Goal: Task Accomplishment & Management: Use online tool/utility

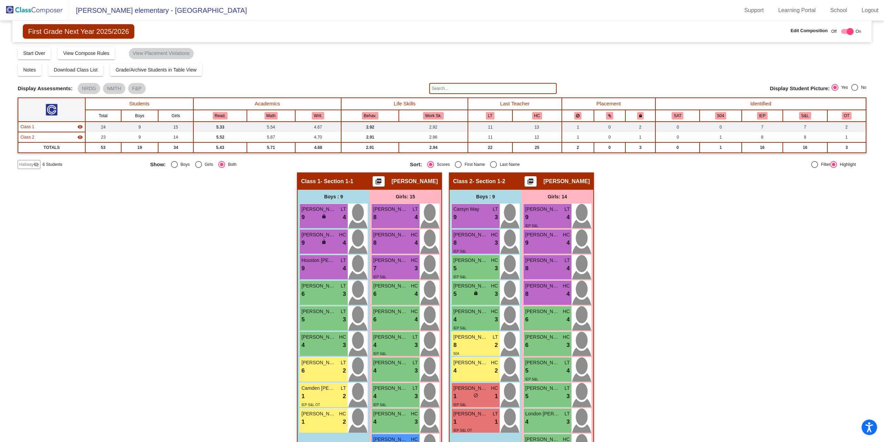
click at [25, 163] on span "Hallway" at bounding box center [26, 164] width 15 height 6
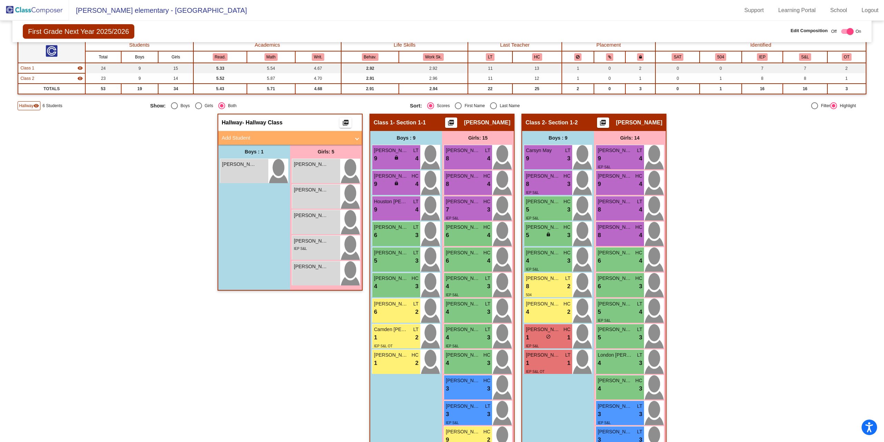
scroll to position [69, 0]
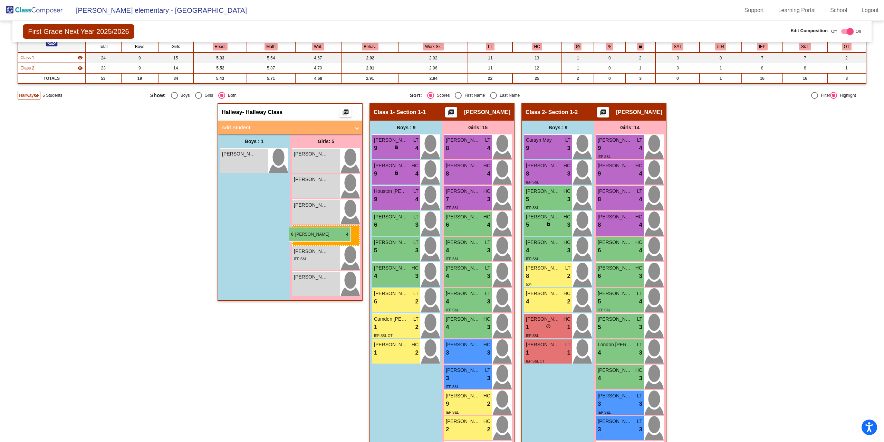
drag, startPoint x: 462, startPoint y: 252, endPoint x: 289, endPoint y: 227, distance: 175.2
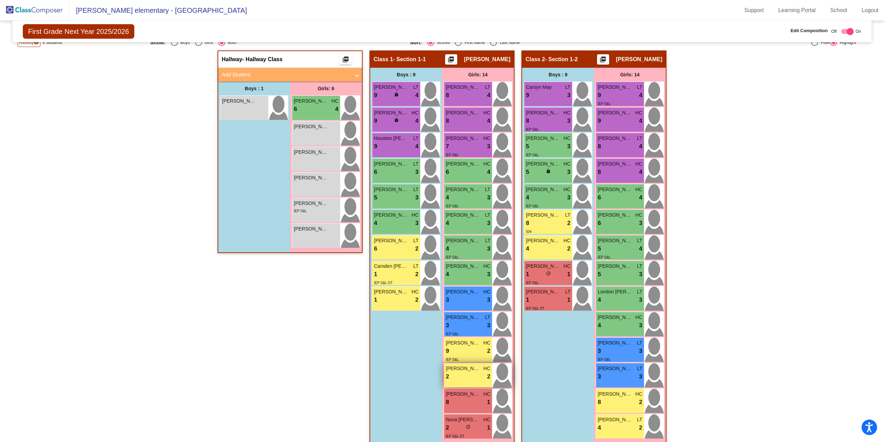
scroll to position [131, 0]
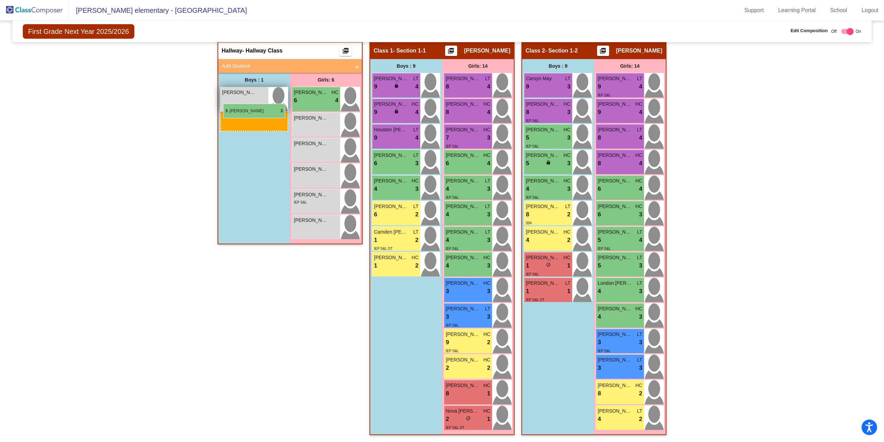
drag, startPoint x: 388, startPoint y: 189, endPoint x: 222, endPoint y: 105, distance: 185.8
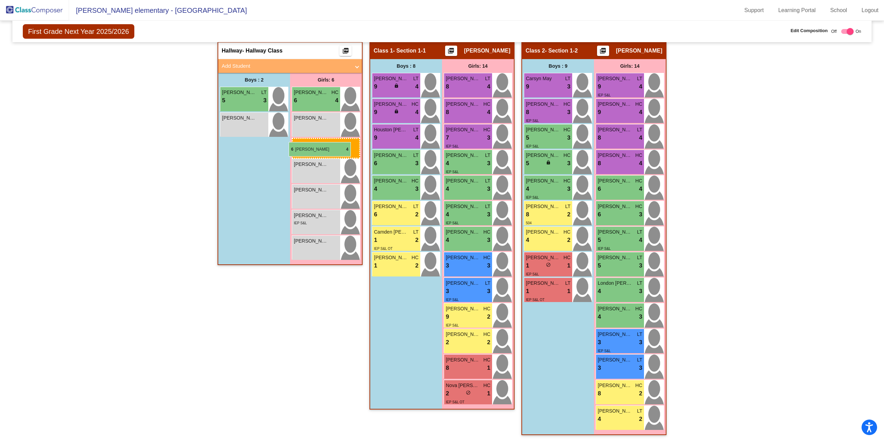
drag, startPoint x: 460, startPoint y: 160, endPoint x: 289, endPoint y: 142, distance: 172.6
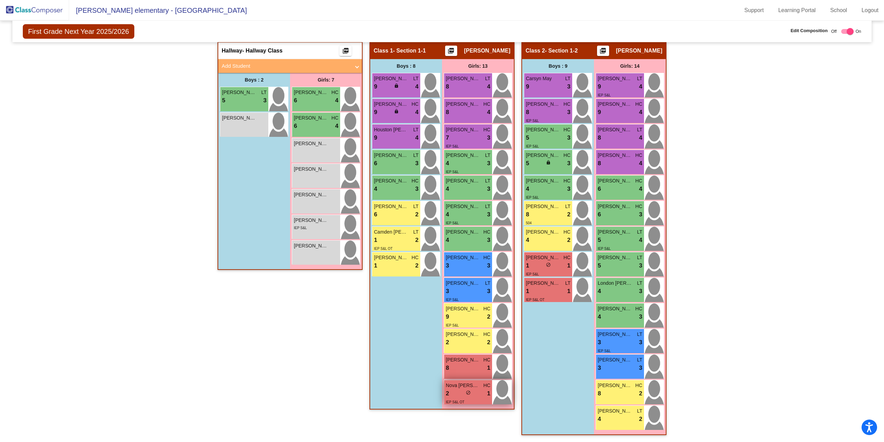
click at [476, 398] on div "IEP S&L OT" at bounding box center [468, 401] width 45 height 7
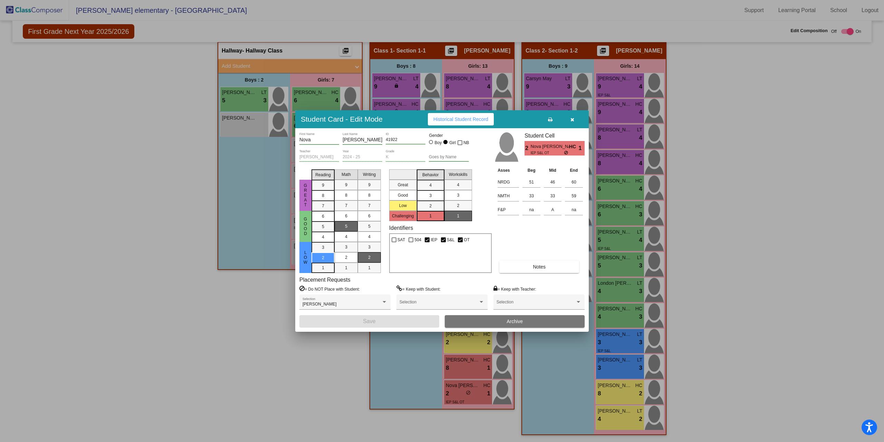
click at [572, 120] on icon "button" at bounding box center [573, 119] width 4 height 5
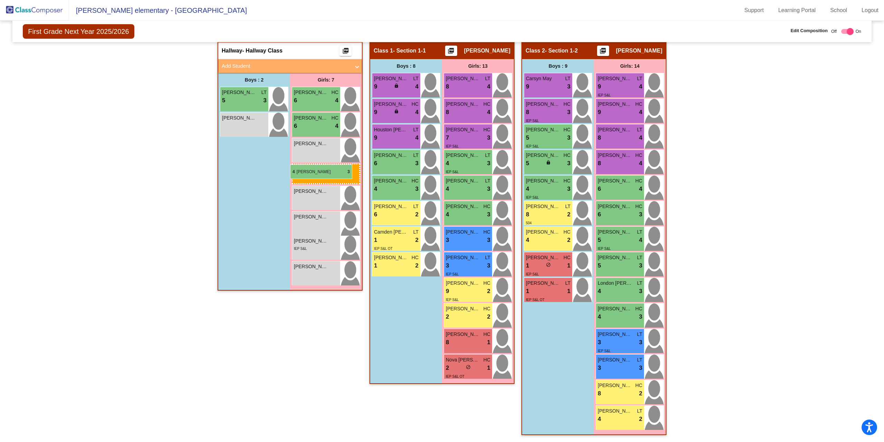
drag, startPoint x: 464, startPoint y: 215, endPoint x: 290, endPoint y: 164, distance: 180.8
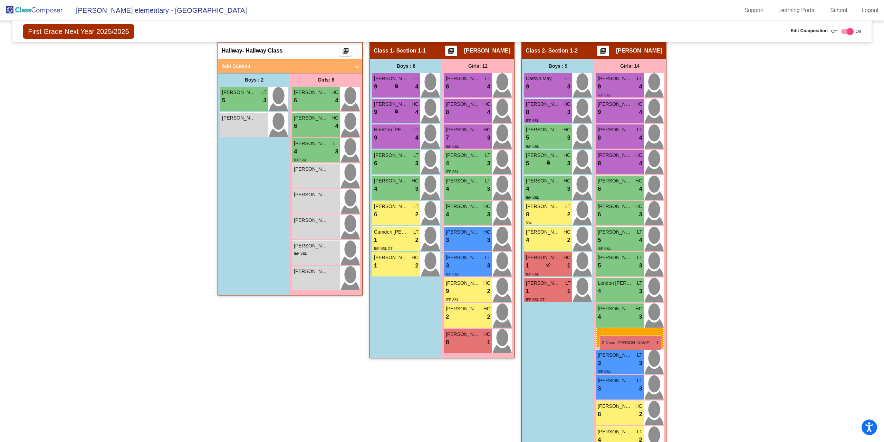
drag, startPoint x: 475, startPoint y: 366, endPoint x: 599, endPoint y: 335, distance: 128.3
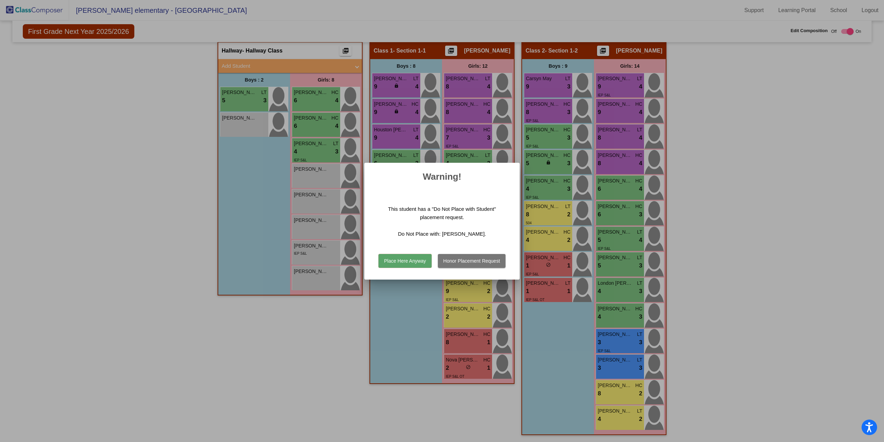
click at [416, 260] on button "Place Here Anyway" at bounding box center [405, 261] width 53 height 14
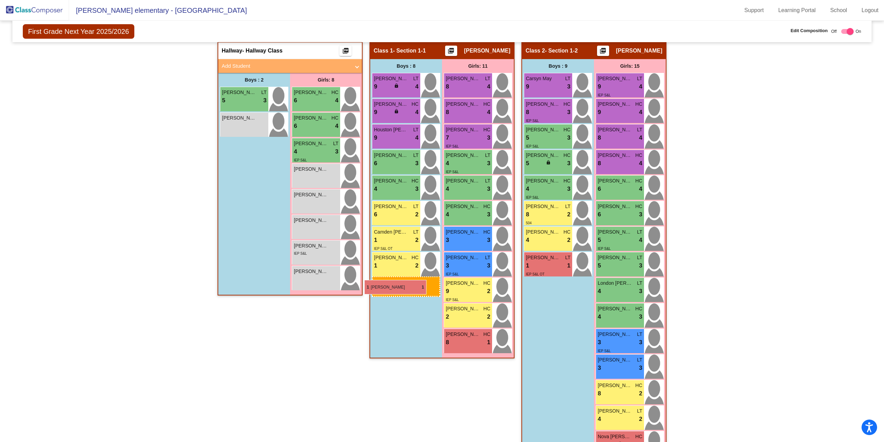
drag, startPoint x: 540, startPoint y: 262, endPoint x: 365, endPoint y: 280, distance: 176.4
drag, startPoint x: 545, startPoint y: 262, endPoint x: 377, endPoint y: 264, distance: 168.6
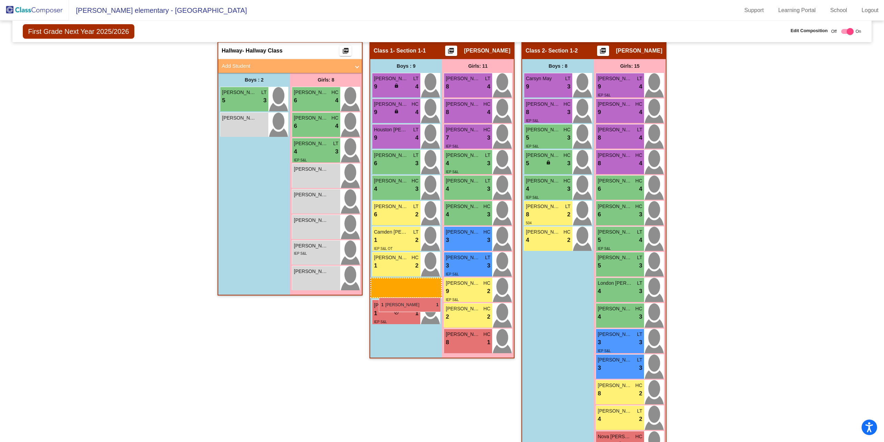
drag, startPoint x: 556, startPoint y: 261, endPoint x: 379, endPoint y: 297, distance: 180.9
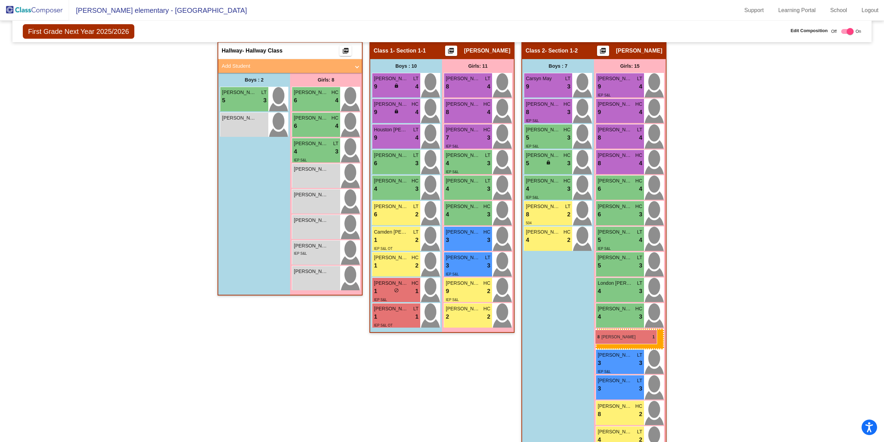
drag, startPoint x: 467, startPoint y: 337, endPoint x: 595, endPoint y: 330, distance: 128.7
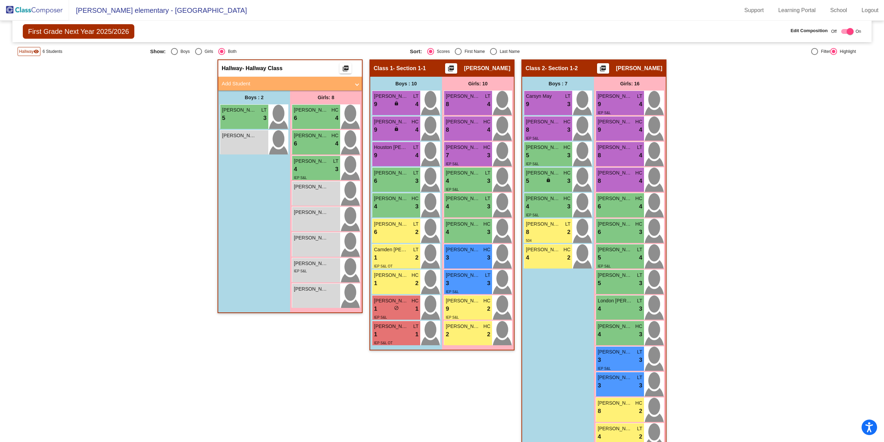
scroll to position [113, 0]
click at [544, 262] on div "4 lock do_not_disturb_alt 2" at bounding box center [548, 258] width 45 height 9
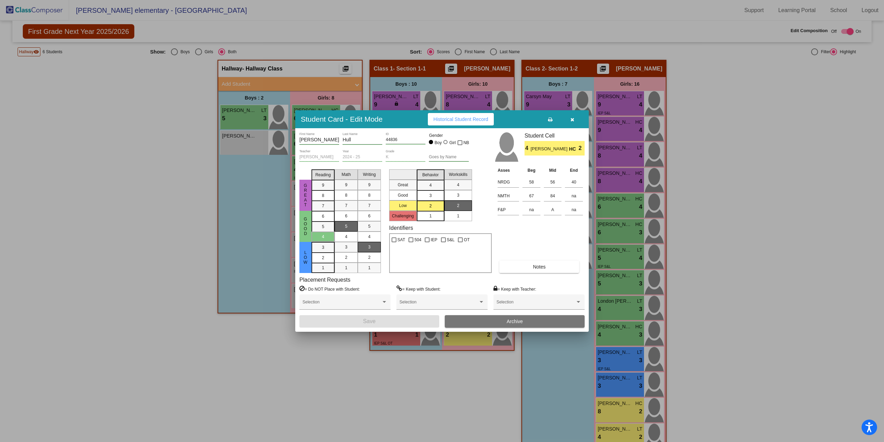
click at [572, 120] on icon "button" at bounding box center [573, 119] width 4 height 5
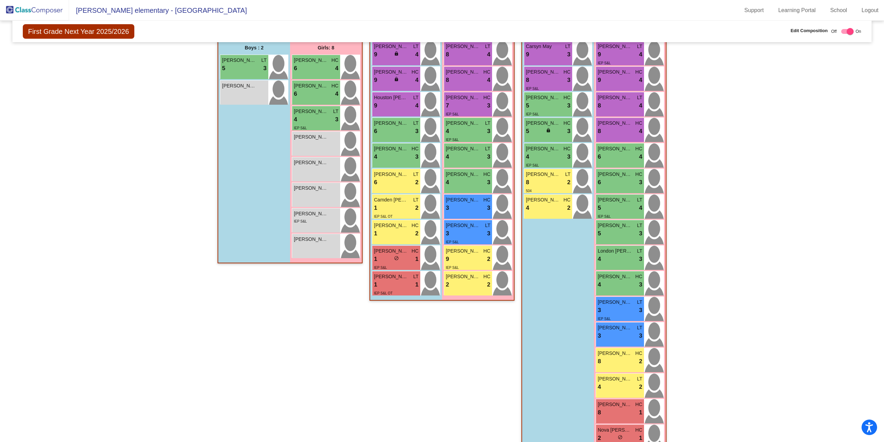
scroll to position [147, 0]
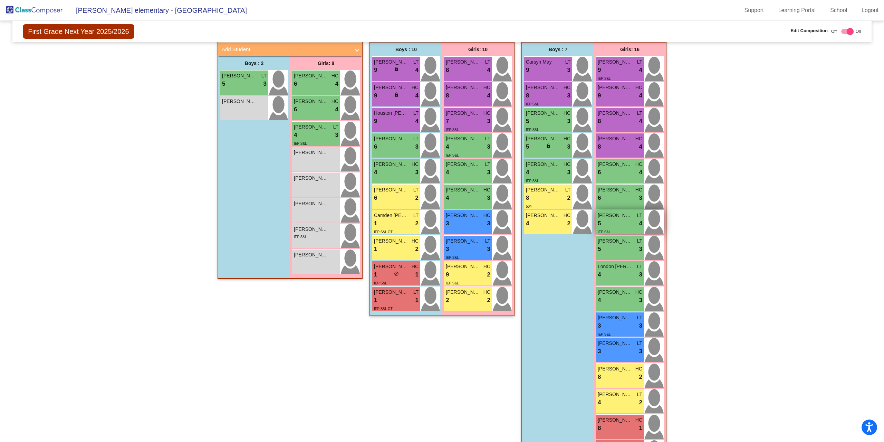
click at [613, 227] on div "5 lock do_not_disturb_alt 4" at bounding box center [620, 223] width 45 height 9
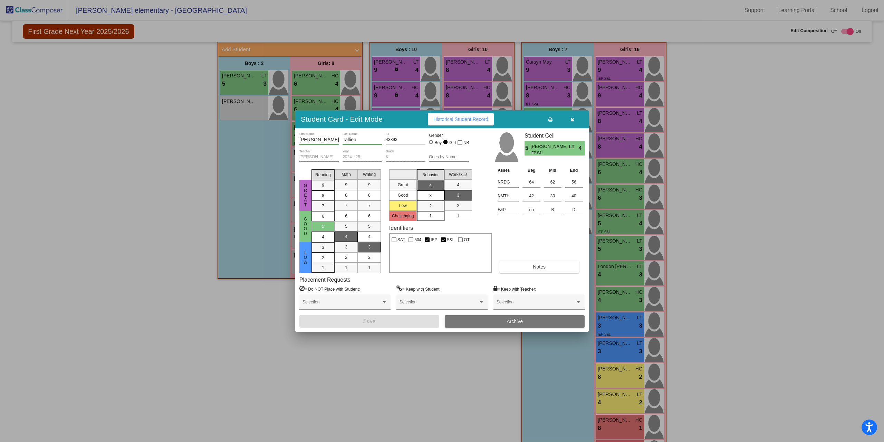
click at [573, 118] on icon "button" at bounding box center [573, 119] width 4 height 5
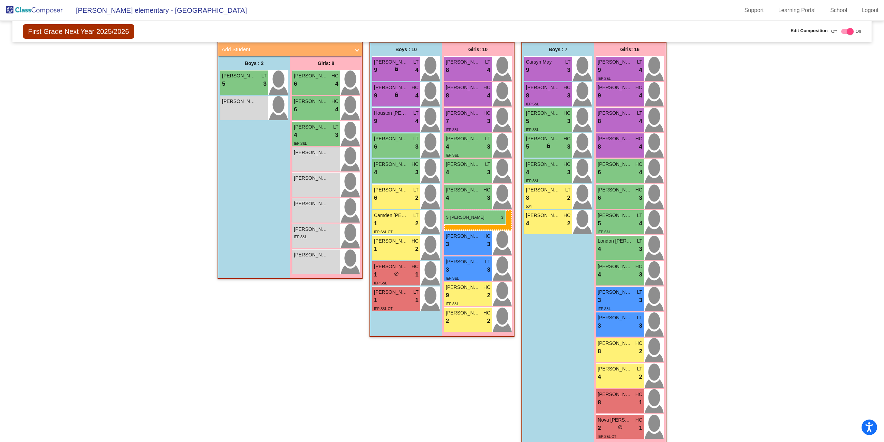
drag, startPoint x: 617, startPoint y: 250, endPoint x: 444, endPoint y: 210, distance: 177.6
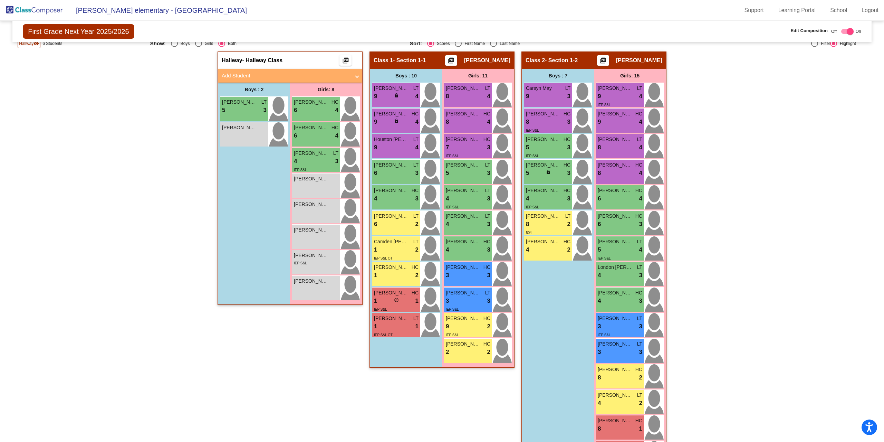
scroll to position [122, 0]
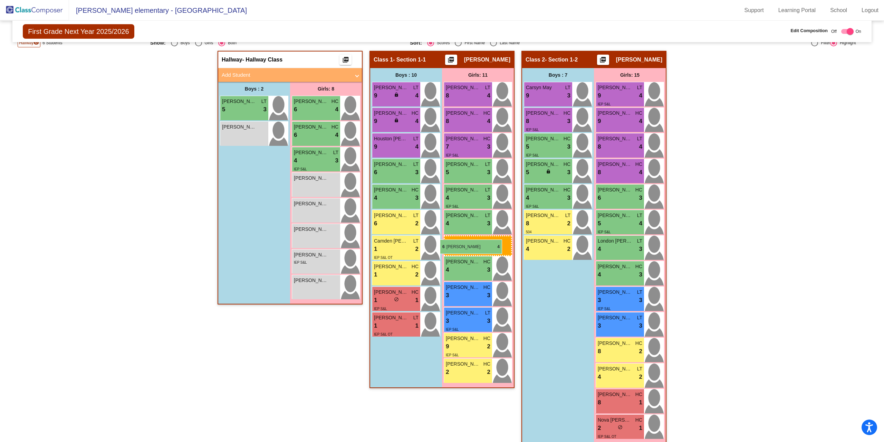
drag, startPoint x: 612, startPoint y: 195, endPoint x: 440, endPoint y: 239, distance: 177.7
drag, startPoint x: 610, startPoint y: 199, endPoint x: 439, endPoint y: 215, distance: 171.4
drag, startPoint x: 620, startPoint y: 197, endPoint x: 445, endPoint y: 187, distance: 175.4
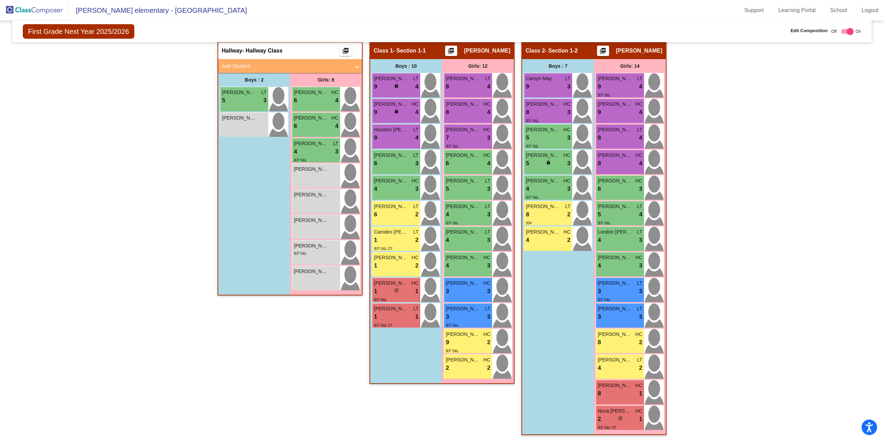
scroll to position [96, 0]
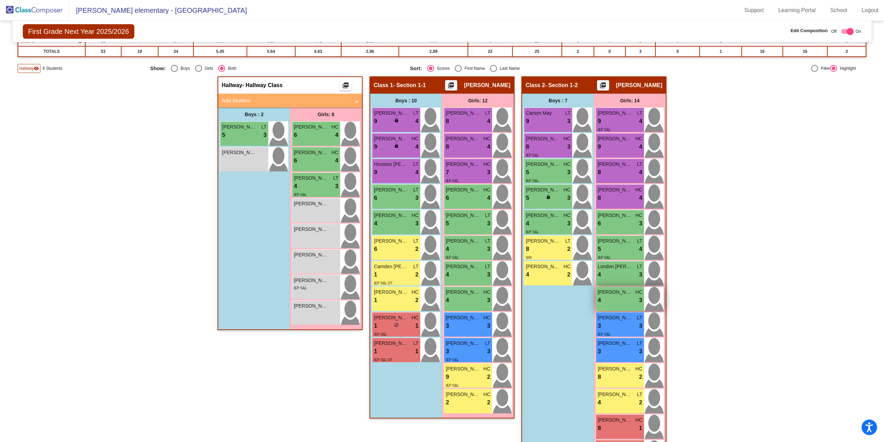
click at [620, 299] on div "4 lock do_not_disturb_alt 3" at bounding box center [620, 300] width 45 height 9
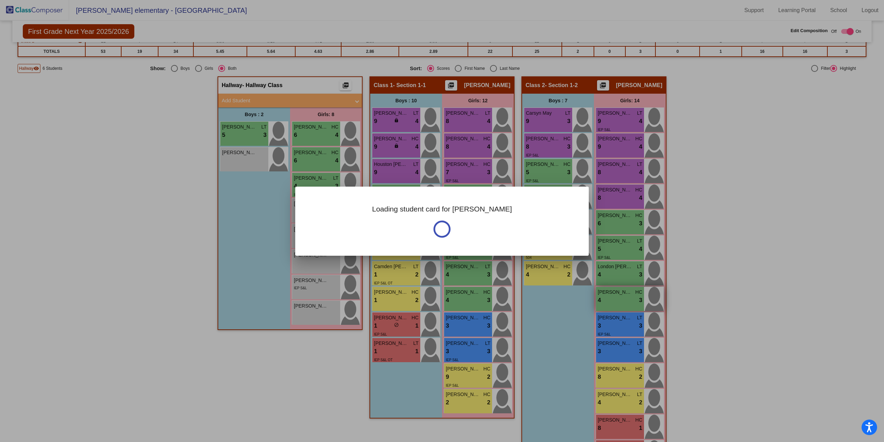
click at [620, 299] on div at bounding box center [442, 221] width 884 height 442
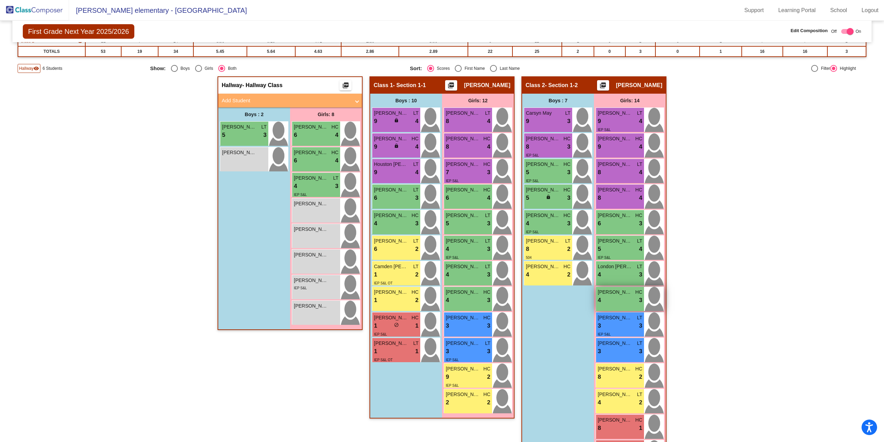
click at [615, 300] on div "4 lock do_not_disturb_alt 3" at bounding box center [620, 300] width 45 height 9
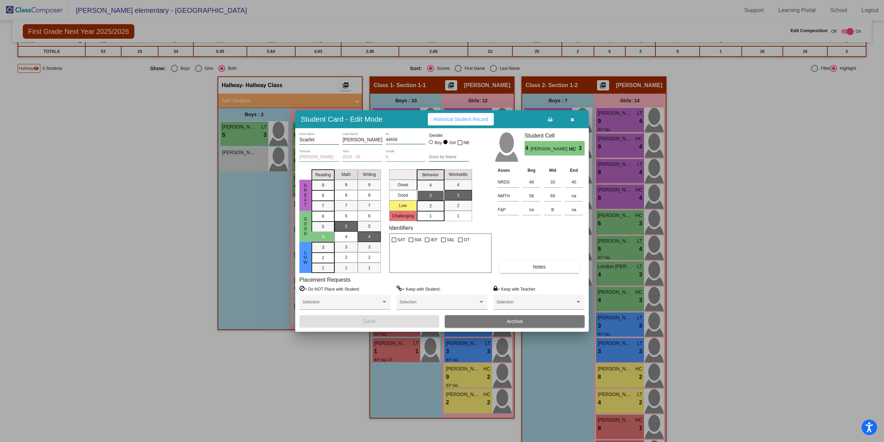
click at [572, 118] on icon "button" at bounding box center [573, 119] width 4 height 5
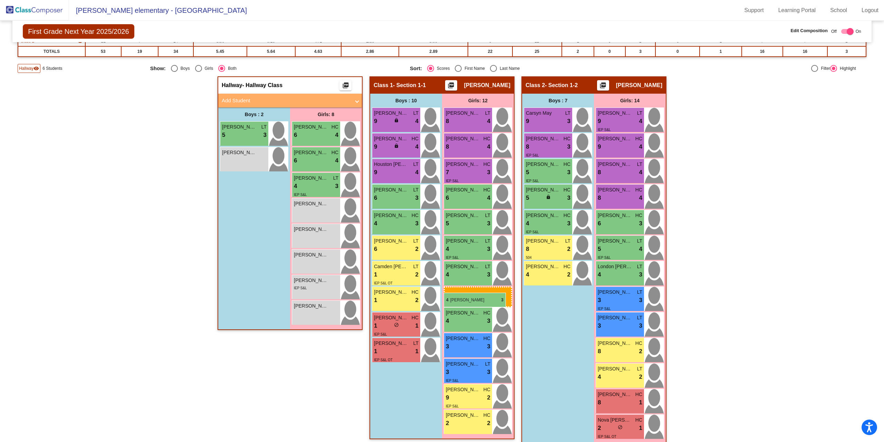
drag, startPoint x: 613, startPoint y: 297, endPoint x: 444, endPoint y: 293, distance: 169.3
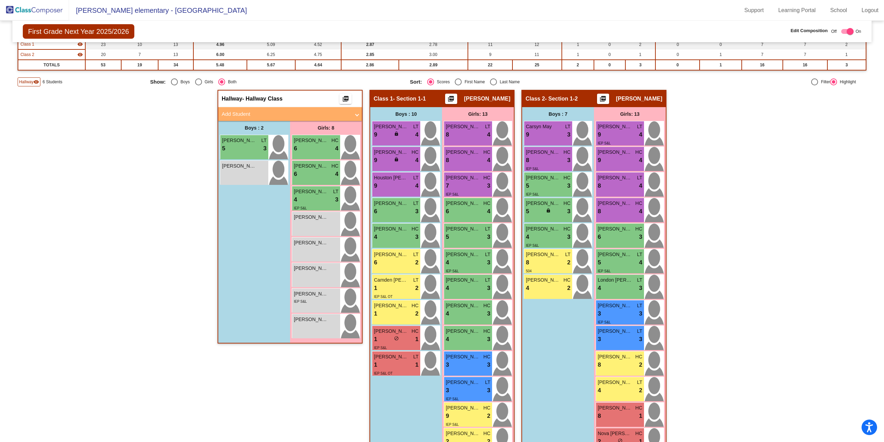
scroll to position [70, 0]
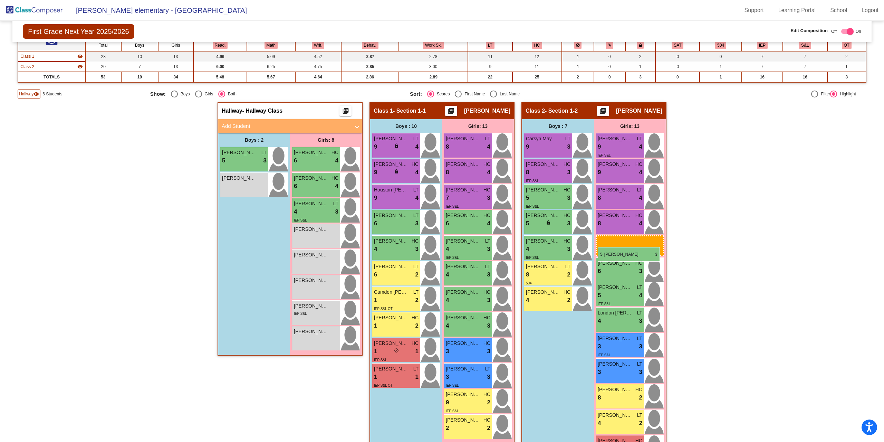
drag, startPoint x: 463, startPoint y: 254, endPoint x: 598, endPoint y: 247, distance: 135.6
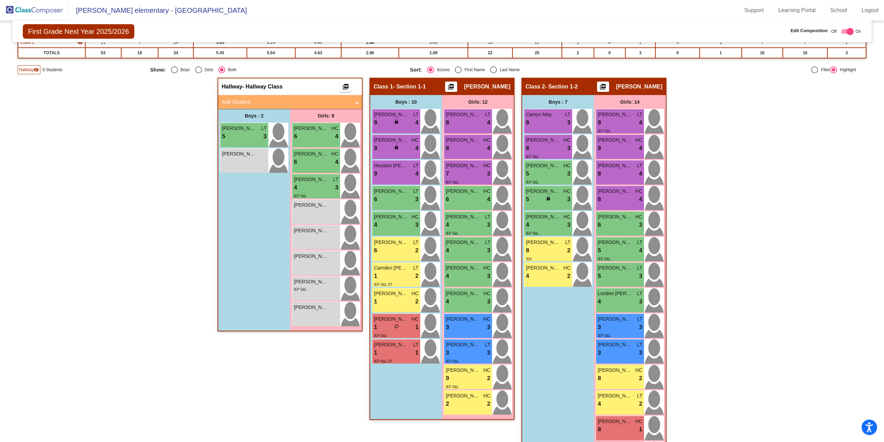
scroll to position [131, 0]
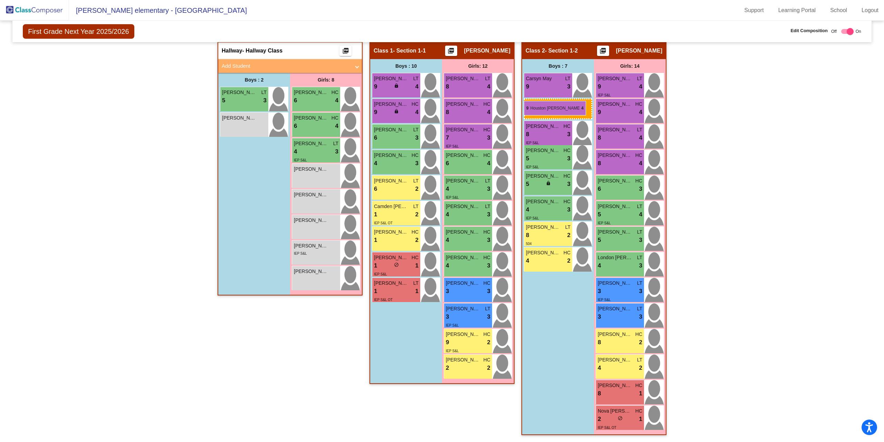
drag, startPoint x: 390, startPoint y: 139, endPoint x: 524, endPoint y: 101, distance: 139.0
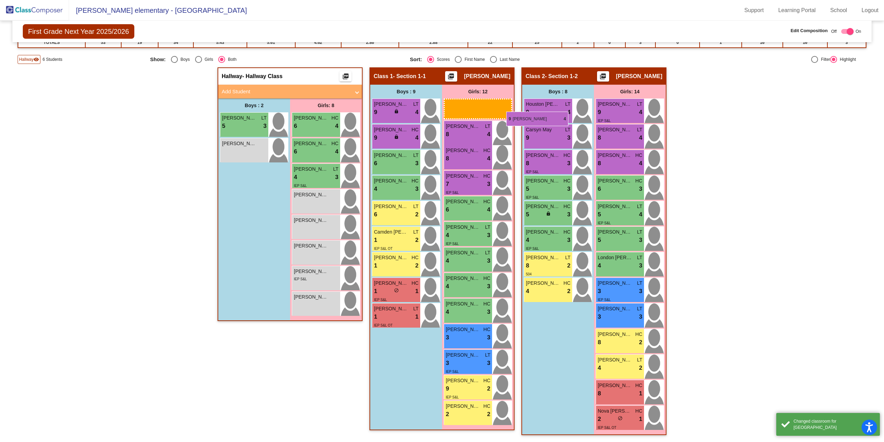
scroll to position [105, 0]
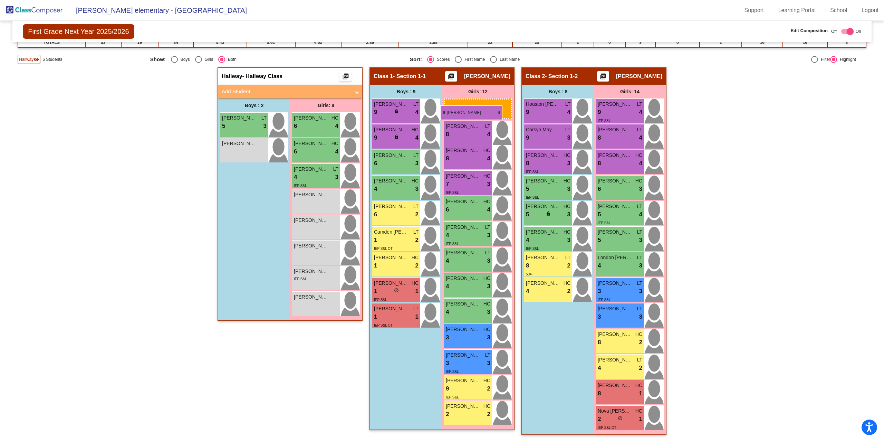
drag, startPoint x: 614, startPoint y: 109, endPoint x: 440, endPoint y: 105, distance: 173.8
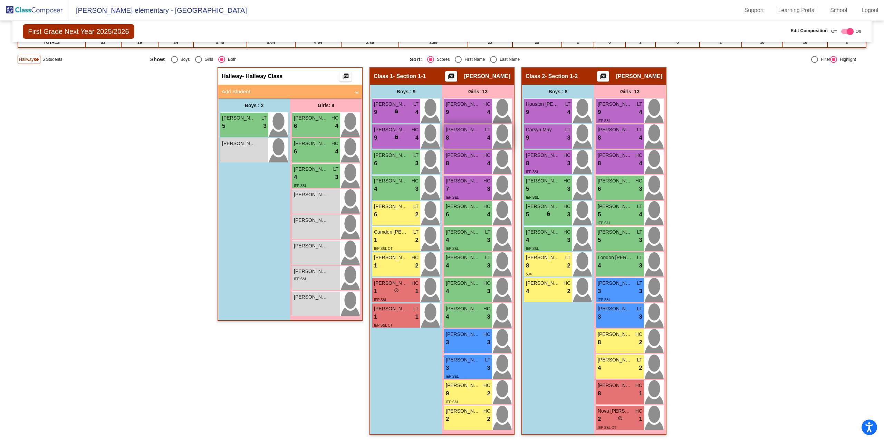
click at [468, 137] on div "8 lock do_not_disturb_alt 4" at bounding box center [468, 137] width 45 height 9
click at [467, 139] on div "8 lock do_not_disturb_alt 4" at bounding box center [468, 137] width 45 height 9
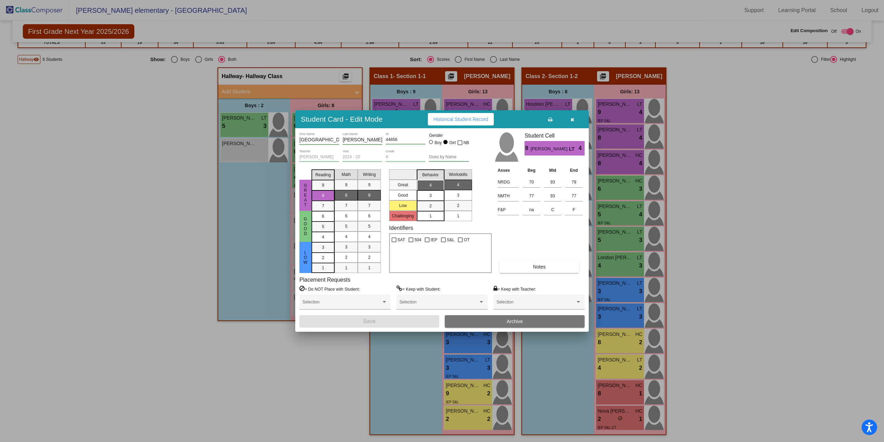
click at [572, 118] on icon "button" at bounding box center [573, 119] width 4 height 5
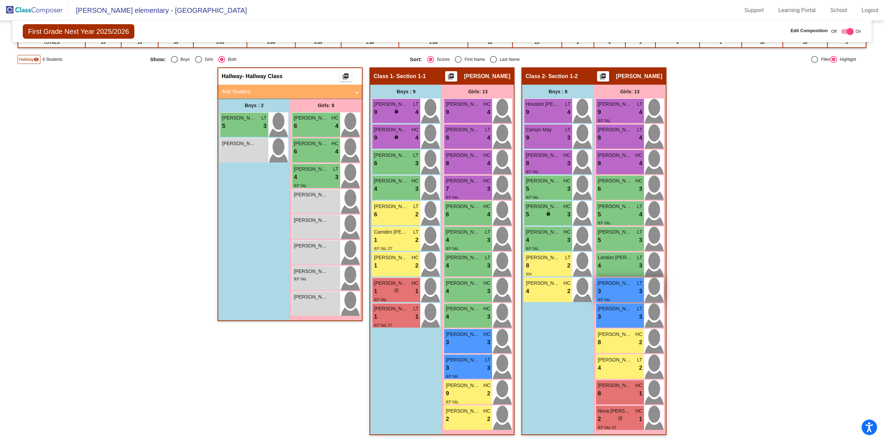
click at [622, 290] on div "3 lock do_not_disturb_alt 3" at bounding box center [620, 291] width 45 height 9
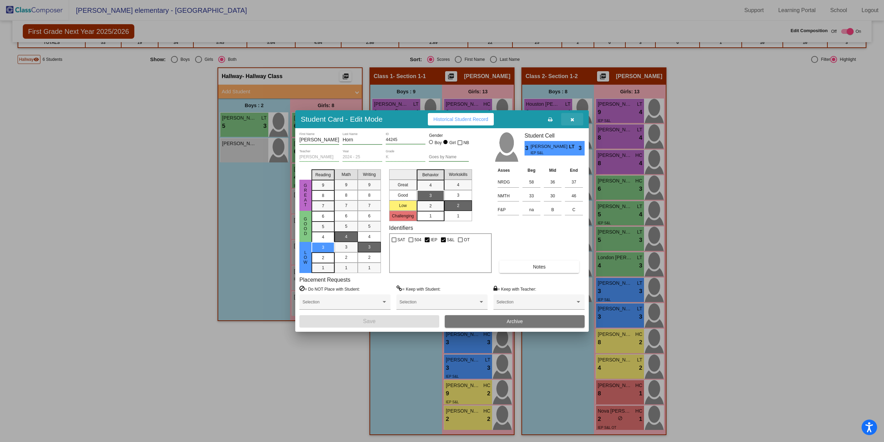
click at [573, 118] on icon "button" at bounding box center [573, 119] width 4 height 5
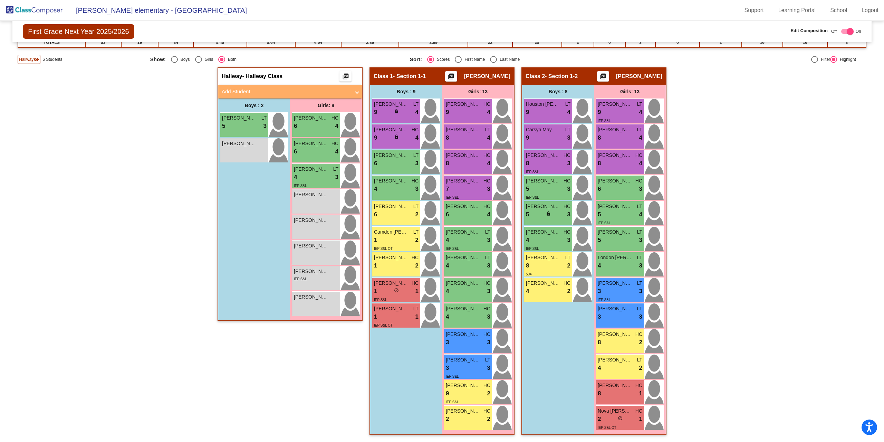
click at [30, 10] on img at bounding box center [34, 10] width 69 height 20
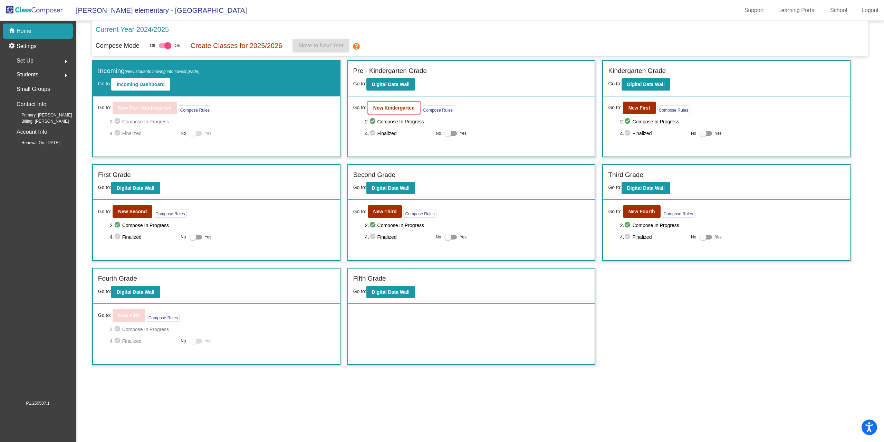
click at [393, 109] on b "New Kindergarten" at bounding box center [393, 108] width 41 height 6
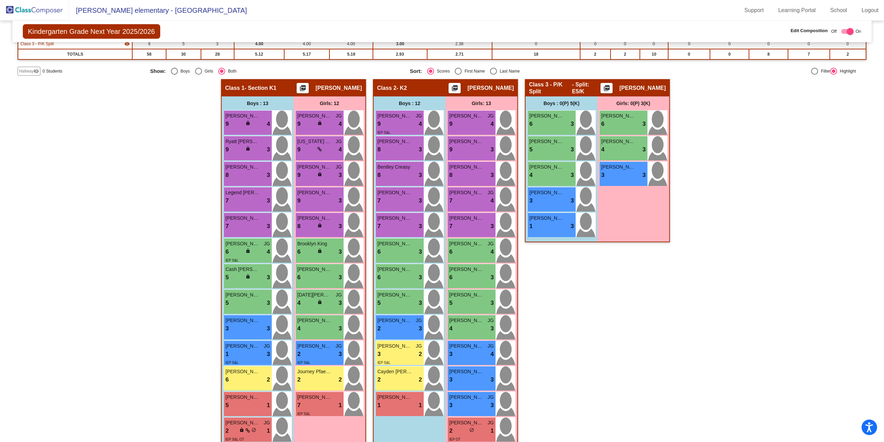
scroll to position [115, 0]
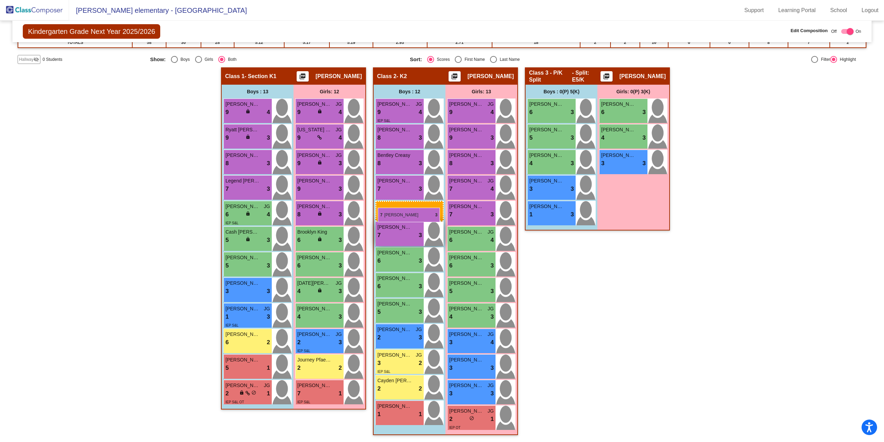
drag, startPoint x: 239, startPoint y: 211, endPoint x: 378, endPoint y: 207, distance: 138.9
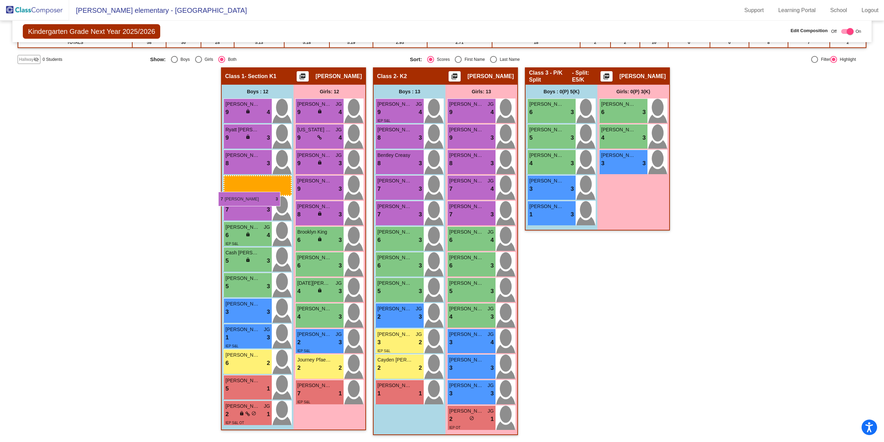
drag, startPoint x: 398, startPoint y: 239, endPoint x: 218, endPoint y: 192, distance: 185.5
drag, startPoint x: 393, startPoint y: 211, endPoint x: 224, endPoint y: 203, distance: 169.1
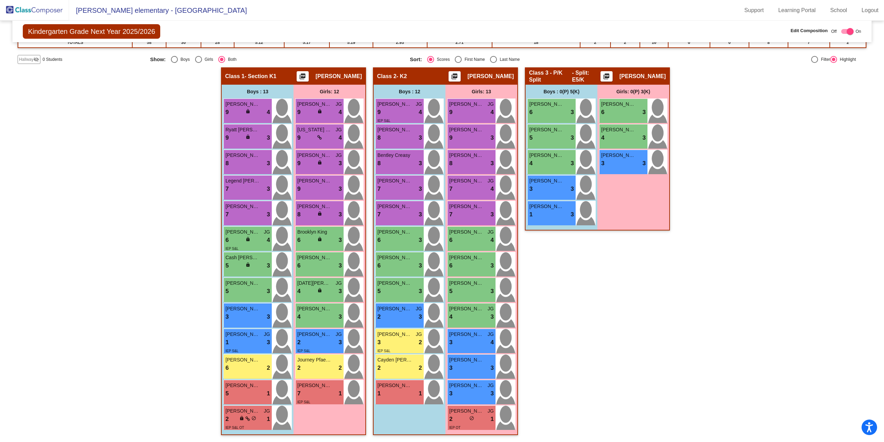
scroll to position [12, 0]
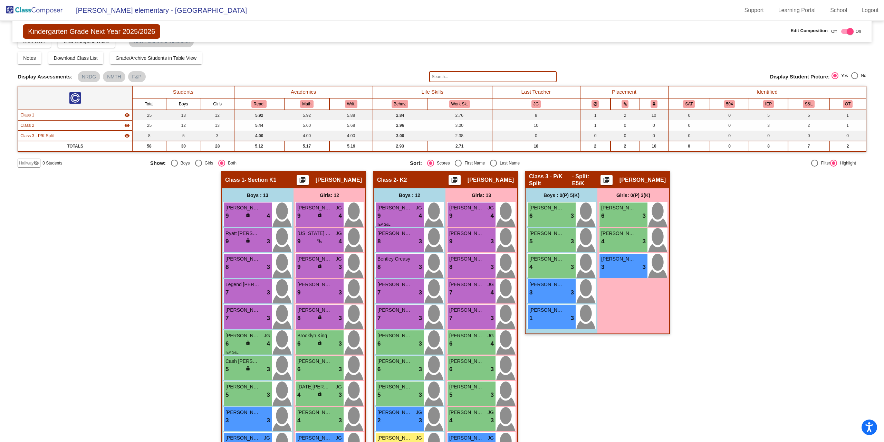
click at [26, 164] on span "Hallway" at bounding box center [26, 163] width 15 height 6
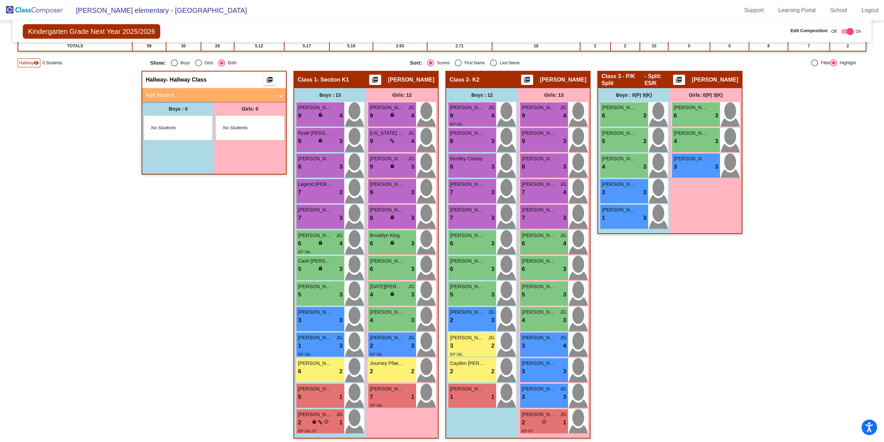
scroll to position [115, 0]
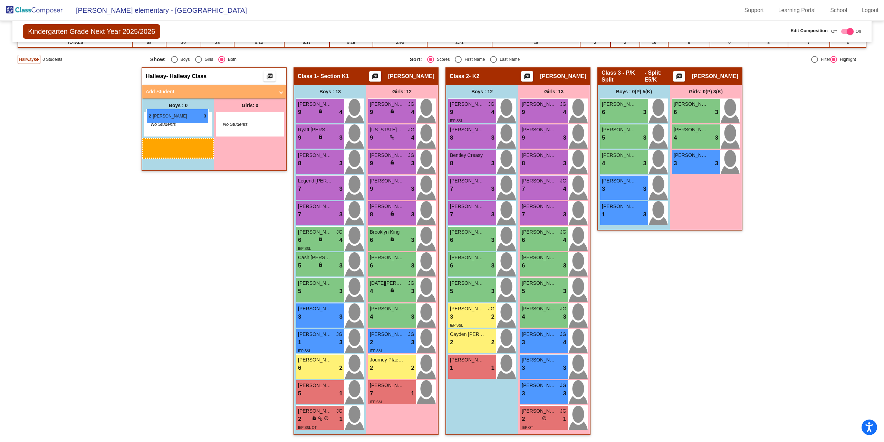
drag, startPoint x: 465, startPoint y: 315, endPoint x: 146, endPoint y: 109, distance: 378.9
drag, startPoint x: 470, startPoint y: 314, endPoint x: 143, endPoint y: 139, distance: 370.7
click at [31, 11] on img at bounding box center [34, 10] width 69 height 20
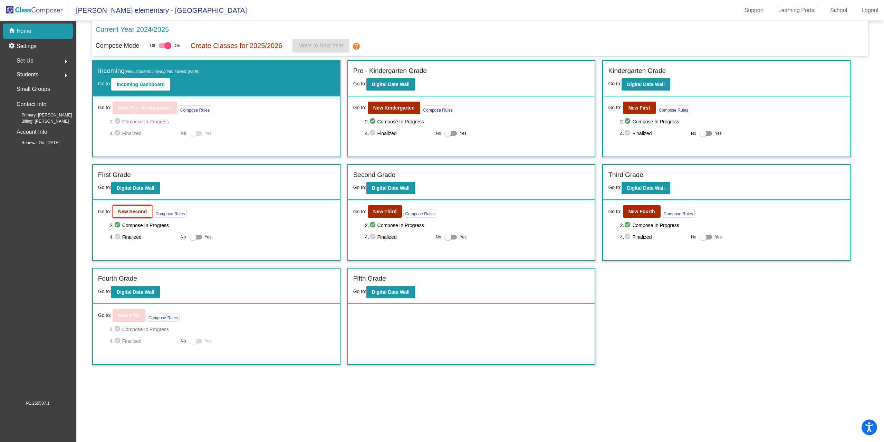
click at [132, 211] on b "New Second" at bounding box center [132, 212] width 29 height 6
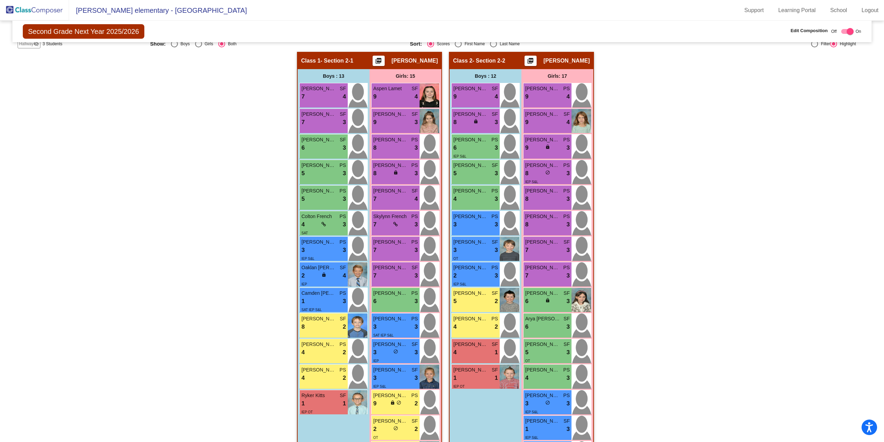
scroll to position [104, 0]
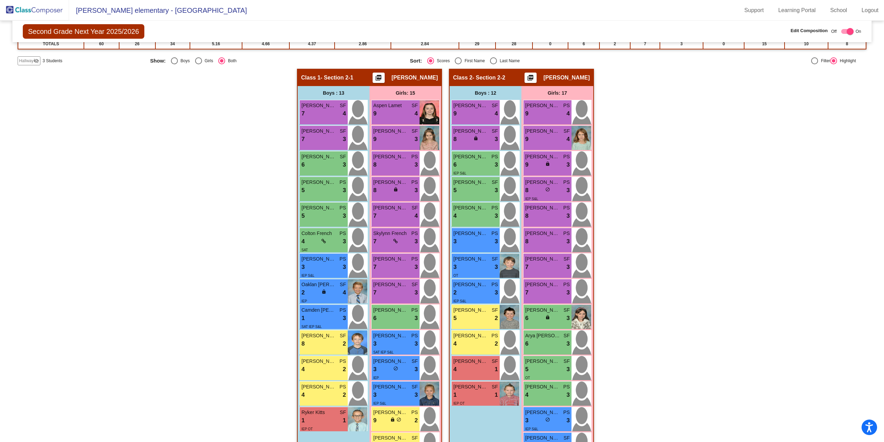
click at [26, 59] on span "Hallway" at bounding box center [26, 61] width 15 height 6
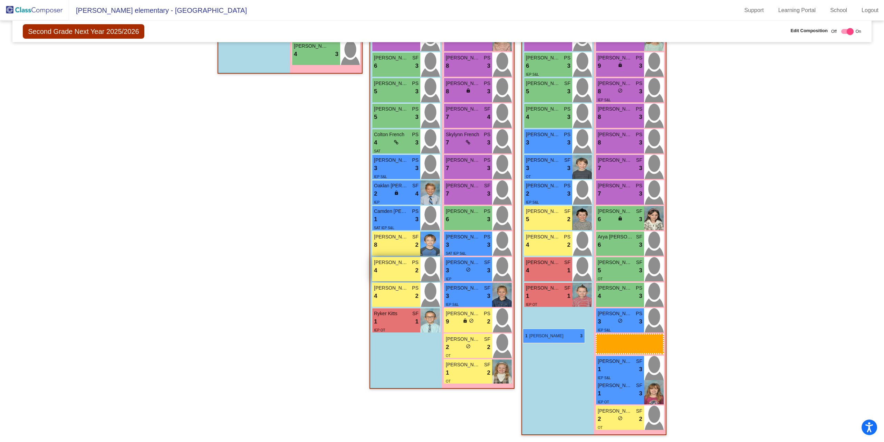
scroll to position [182, 0]
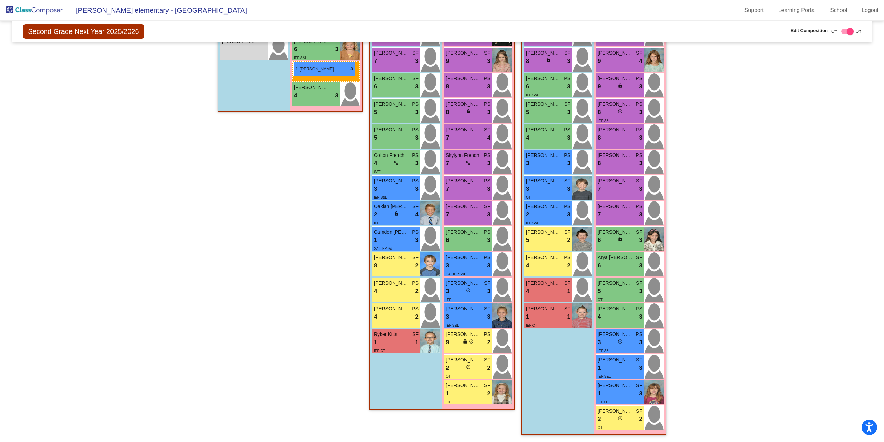
drag, startPoint x: 606, startPoint y: 365, endPoint x: 293, endPoint y: 62, distance: 435.5
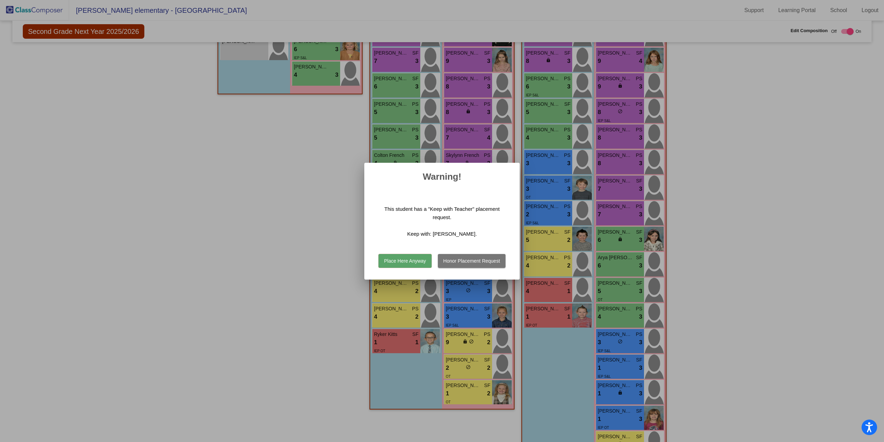
scroll to position [207, 0]
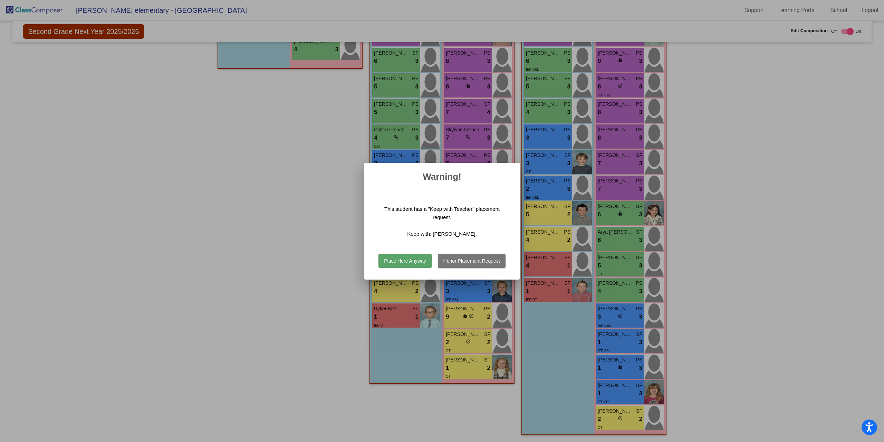
click at [404, 261] on button "Place Here Anyway" at bounding box center [405, 261] width 53 height 14
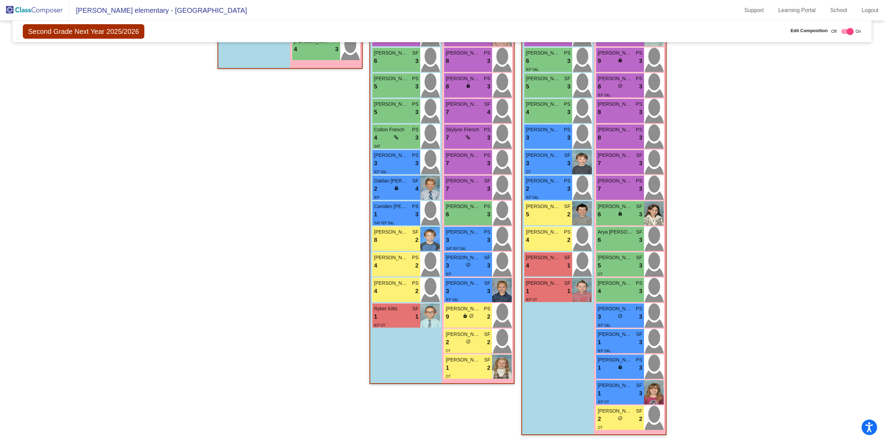
scroll to position [182, 0]
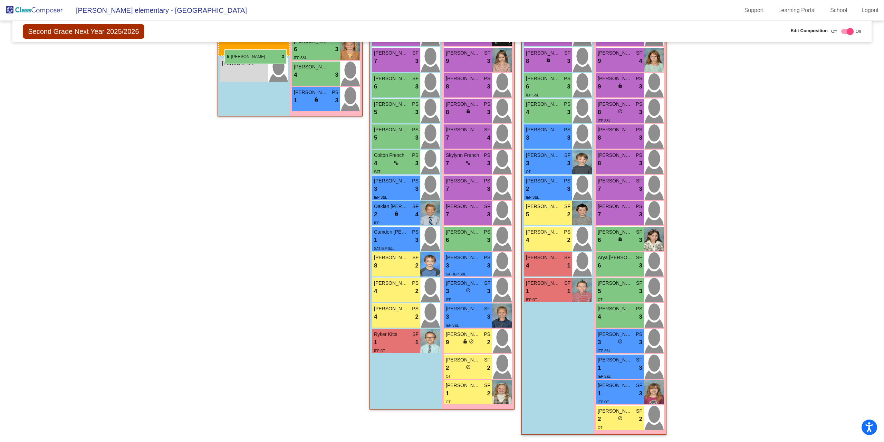
drag, startPoint x: 547, startPoint y: 106, endPoint x: 225, endPoint y: 49, distance: 327.2
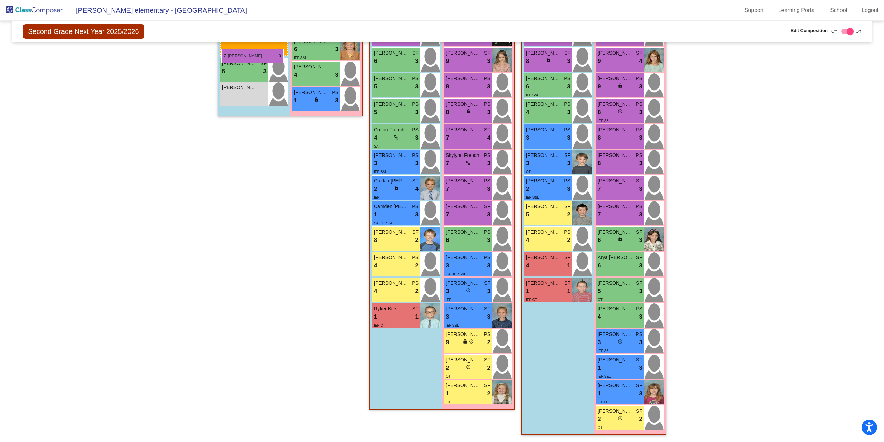
drag, startPoint x: 410, startPoint y: 64, endPoint x: 221, endPoint y: 49, distance: 188.9
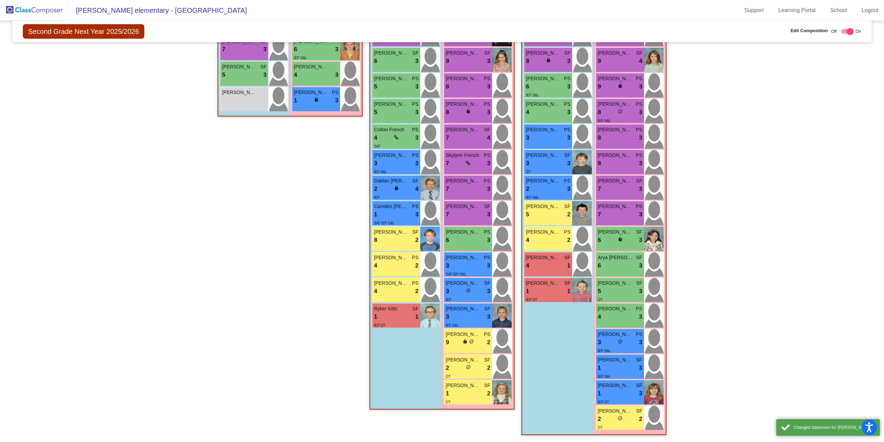
click at [292, 206] on div "Hallway - Hallway Class picture_as_pdf Add Student First Name Last Name Student…" at bounding box center [290, 216] width 145 height 451
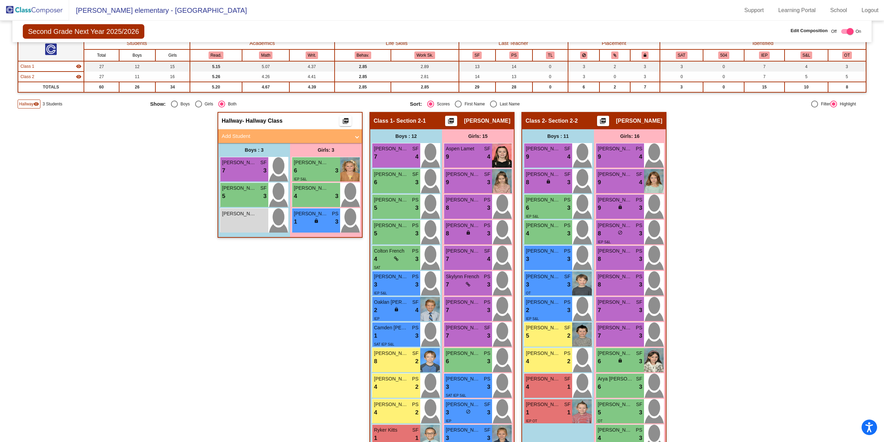
scroll to position [35, 0]
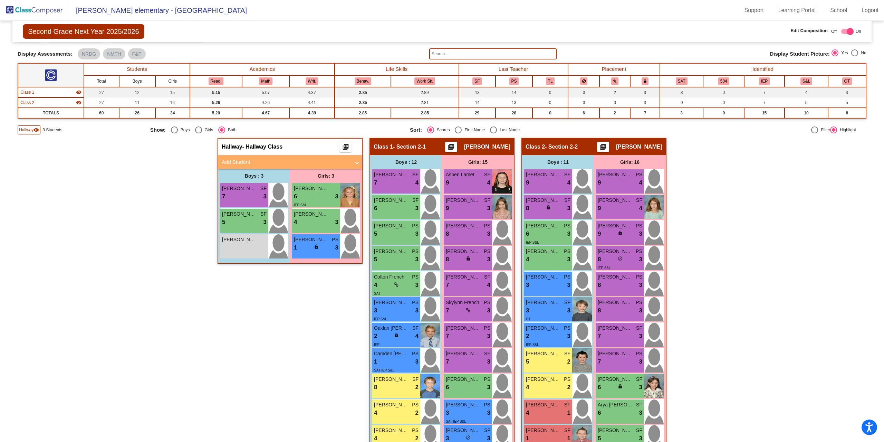
click at [455, 146] on mat-icon "picture_as_pdf" at bounding box center [451, 148] width 8 height 10
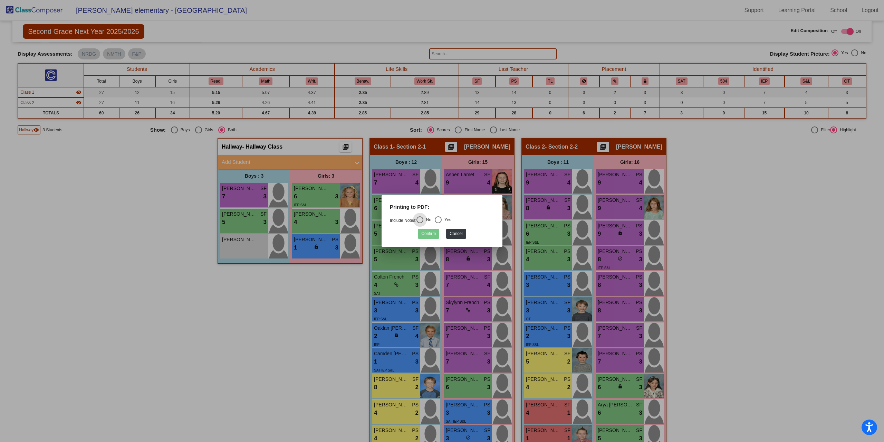
click at [442, 218] on div "Select an option" at bounding box center [438, 219] width 7 height 7
click at [438, 223] on input "Yes" at bounding box center [438, 223] width 0 height 0
radio input "true"
click at [421, 219] on div "Select an option" at bounding box center [420, 219] width 7 height 7
click at [420, 223] on input "No" at bounding box center [420, 223] width 0 height 0
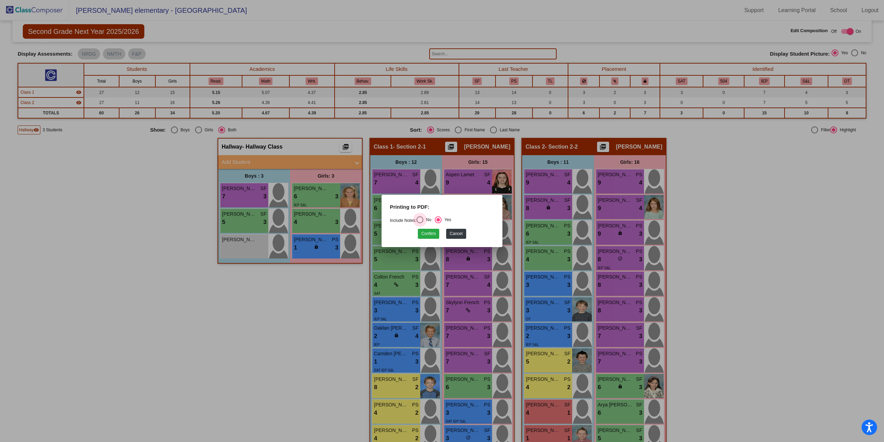
radio input "true"
click at [427, 233] on button "Confirm" at bounding box center [428, 234] width 21 height 10
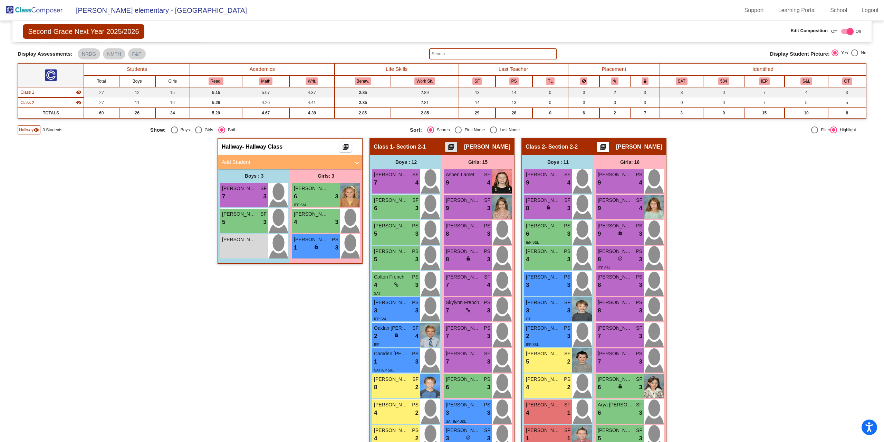
click at [24, 9] on img at bounding box center [34, 10] width 69 height 20
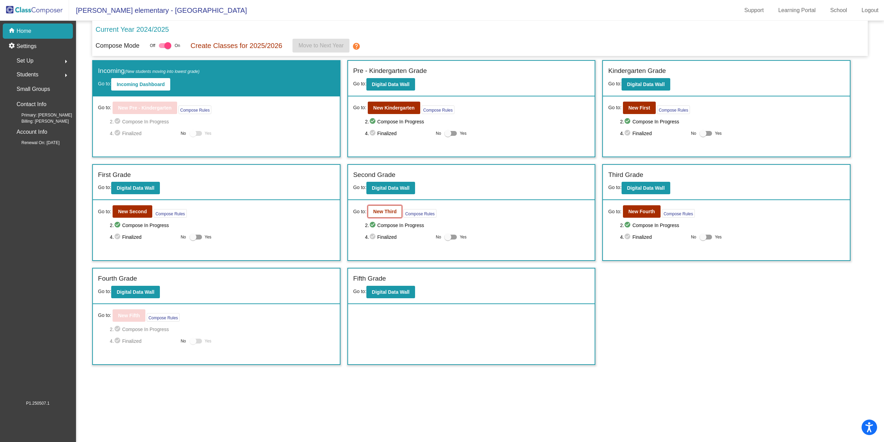
click at [384, 209] on b "New Third" at bounding box center [384, 212] width 23 height 6
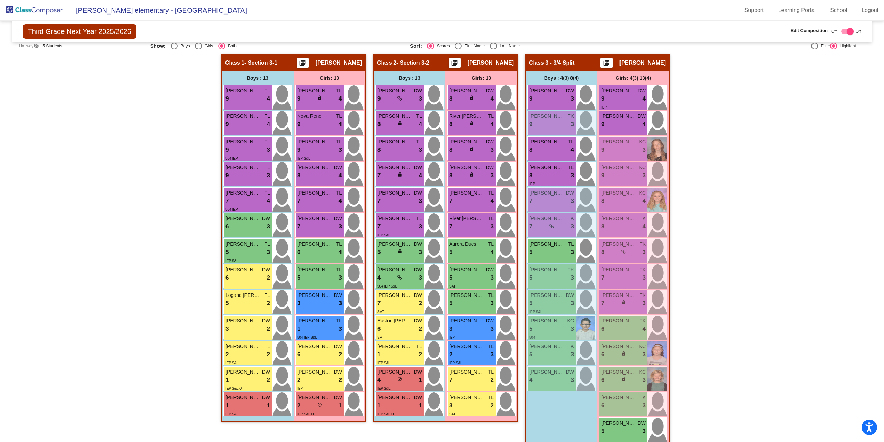
scroll to position [104, 0]
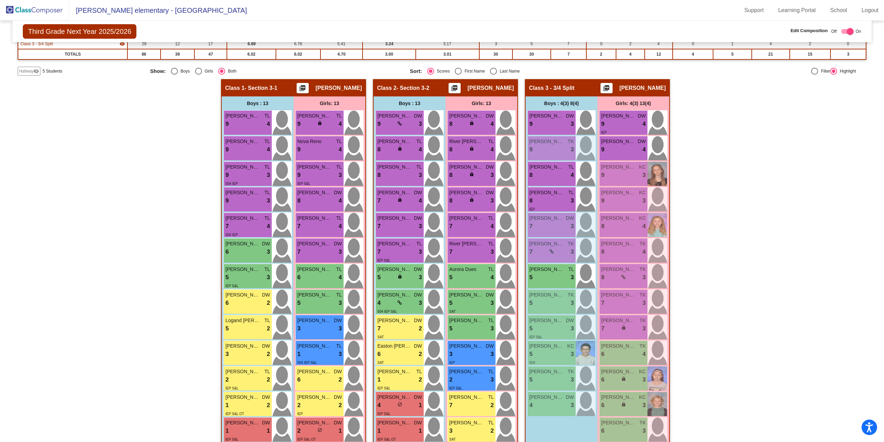
click at [24, 70] on span "Hallway" at bounding box center [26, 71] width 15 height 6
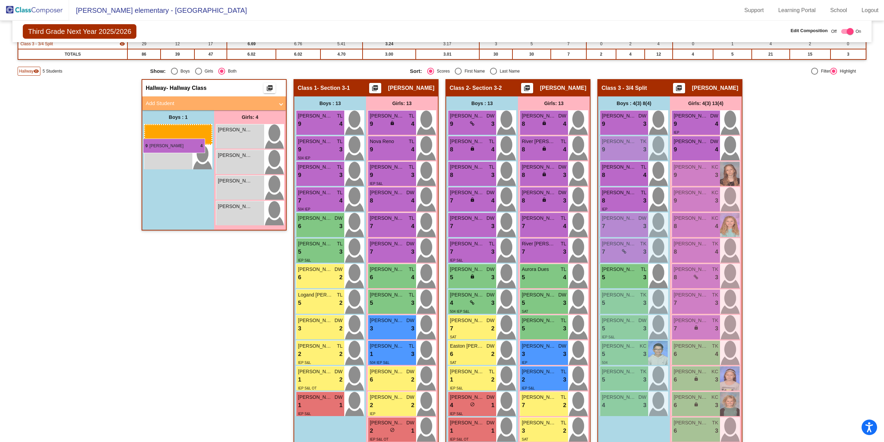
drag, startPoint x: 314, startPoint y: 147, endPoint x: 143, endPoint y: 139, distance: 171.2
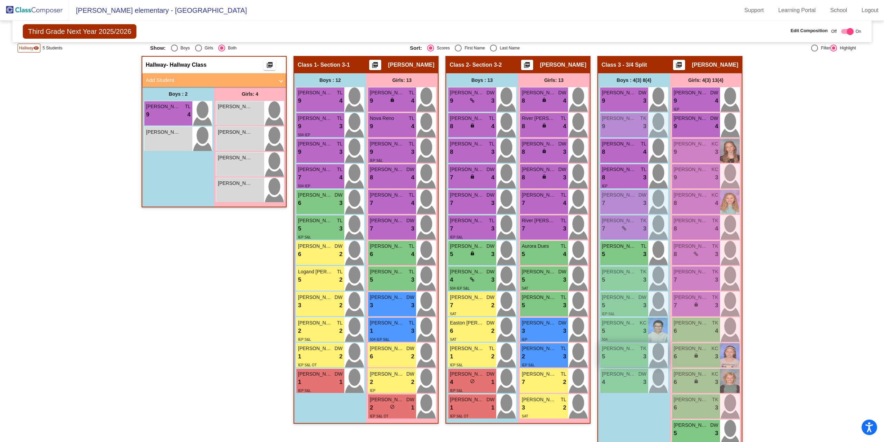
scroll to position [114, 0]
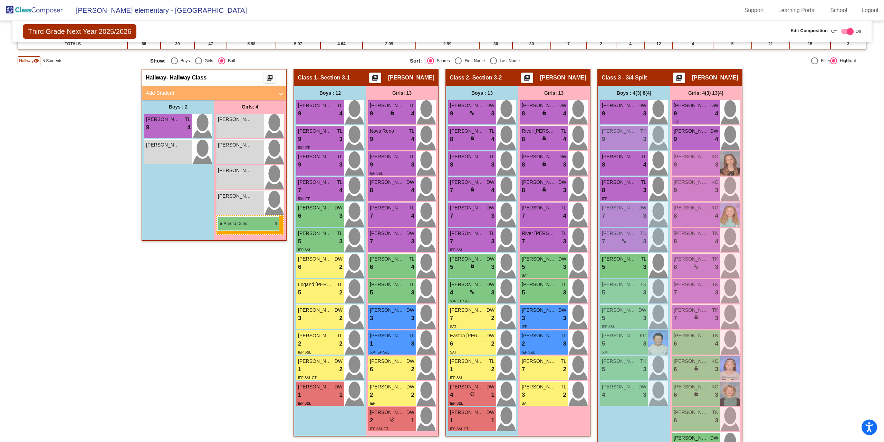
drag, startPoint x: 540, startPoint y: 266, endPoint x: 217, endPoint y: 216, distance: 326.1
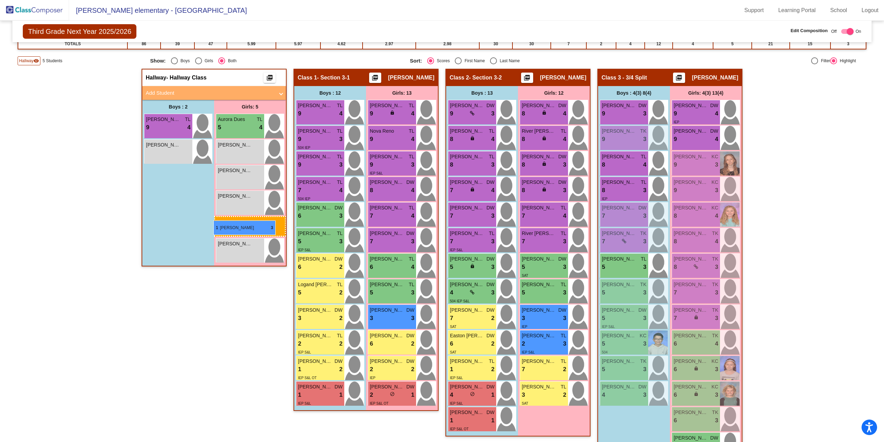
drag, startPoint x: 386, startPoint y: 341, endPoint x: 213, endPoint y: 220, distance: 210.6
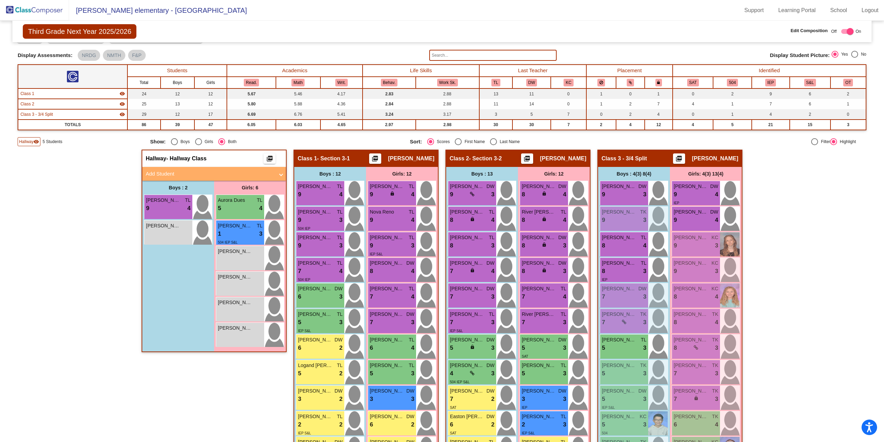
scroll to position [10, 0]
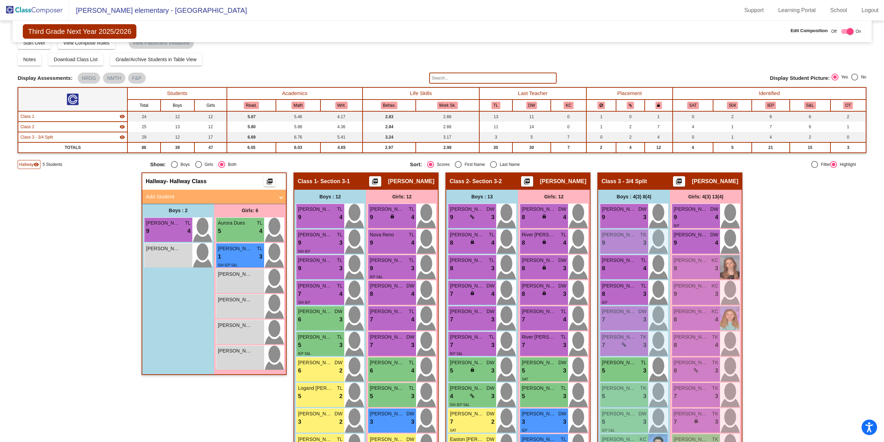
click at [33, 10] on img at bounding box center [34, 10] width 69 height 20
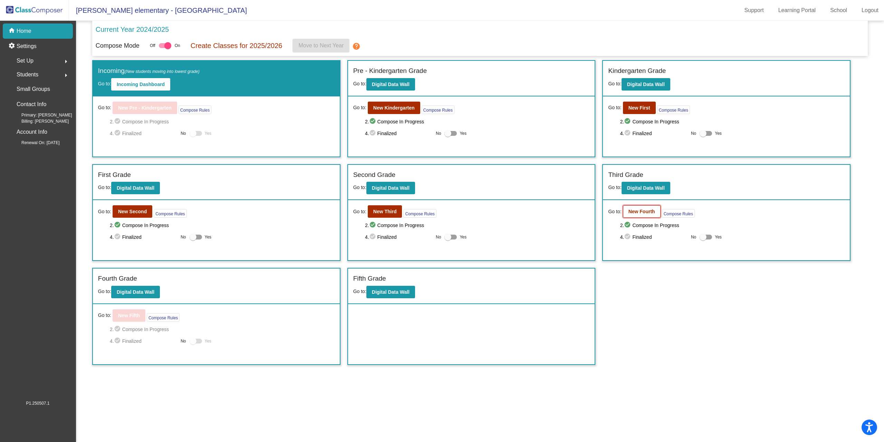
click at [644, 213] on b "New Fourth" at bounding box center [642, 212] width 27 height 6
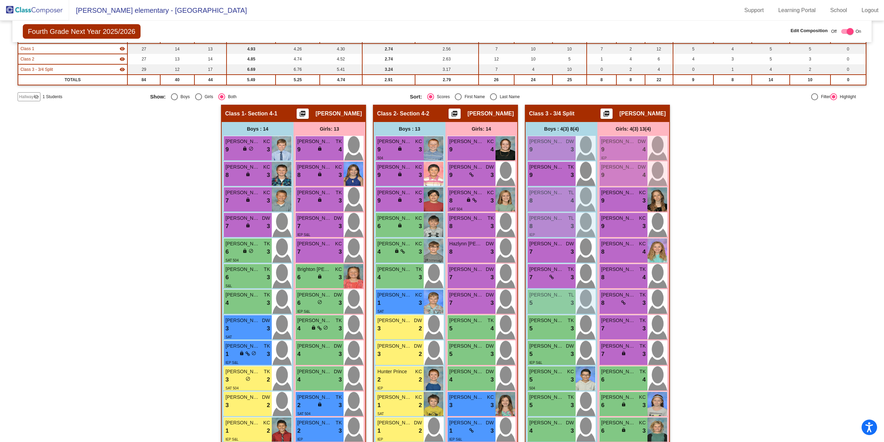
scroll to position [35, 0]
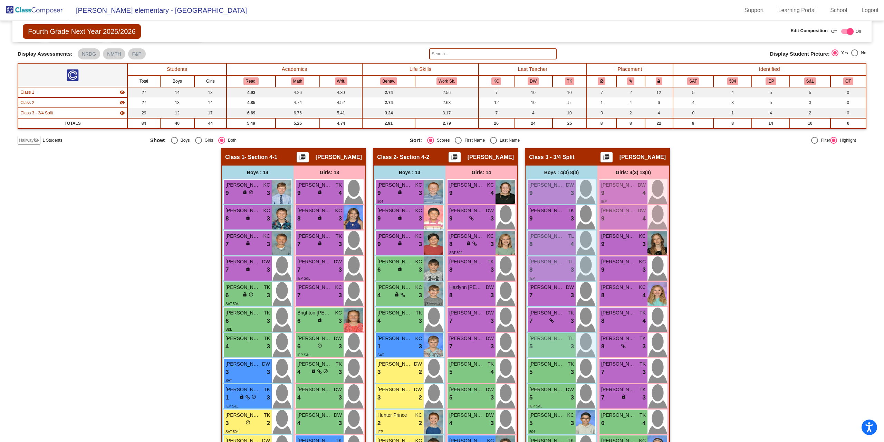
click at [24, 142] on span "Hallway" at bounding box center [26, 140] width 15 height 6
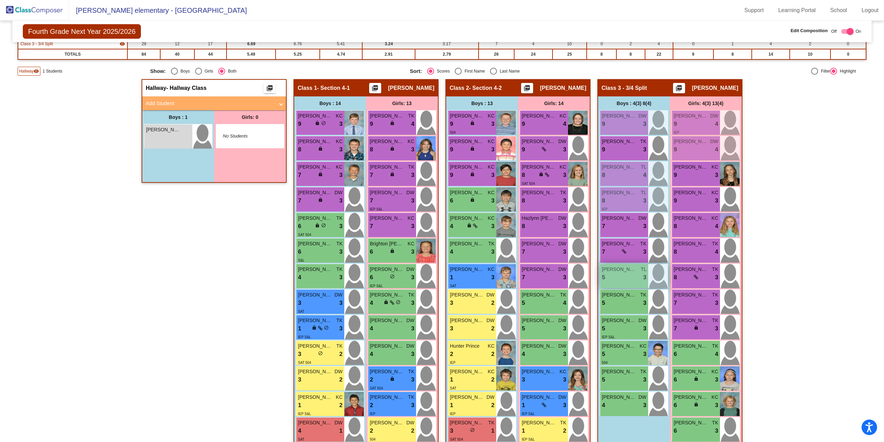
scroll to position [138, 0]
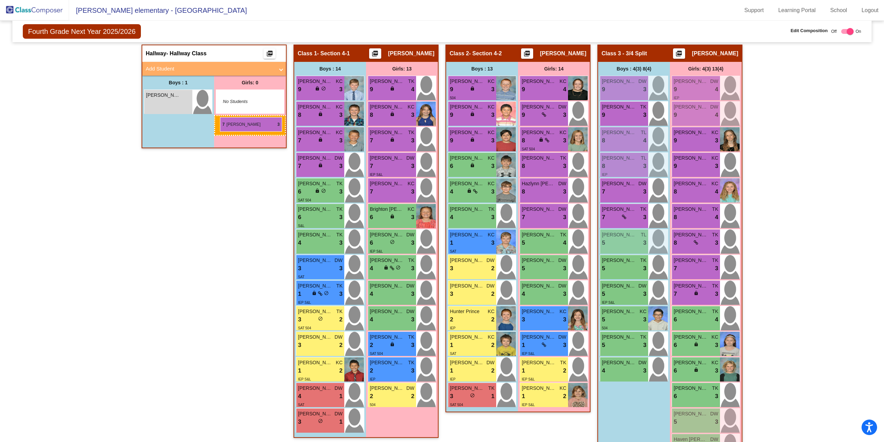
drag, startPoint x: 537, startPoint y: 243, endPoint x: 220, endPoint y: 117, distance: 341.1
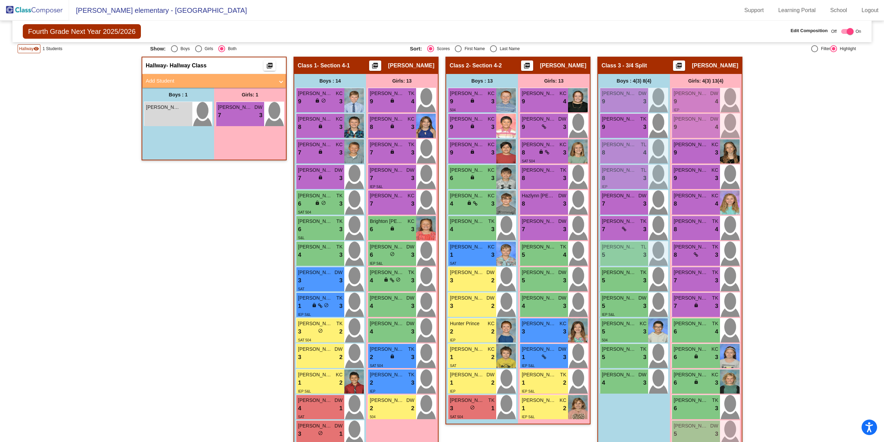
scroll to position [114, 0]
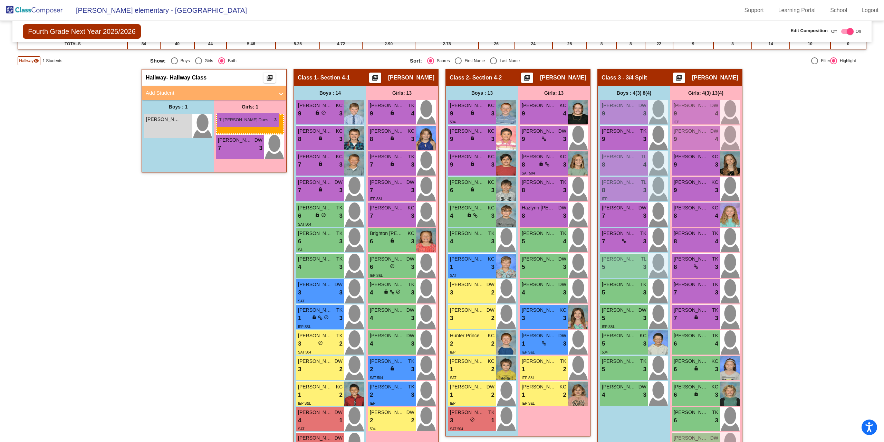
drag, startPoint x: 534, startPoint y: 242, endPoint x: 217, endPoint y: 113, distance: 342.4
drag, startPoint x: 542, startPoint y: 240, endPoint x: 223, endPoint y: 116, distance: 342.3
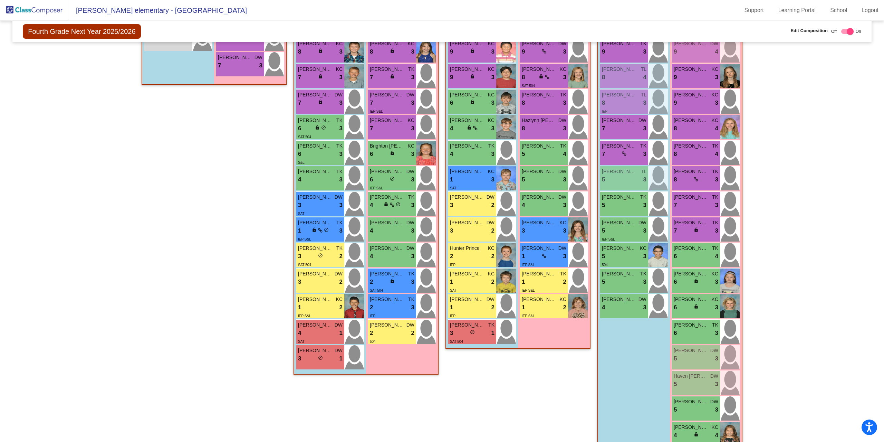
scroll to position [218, 0]
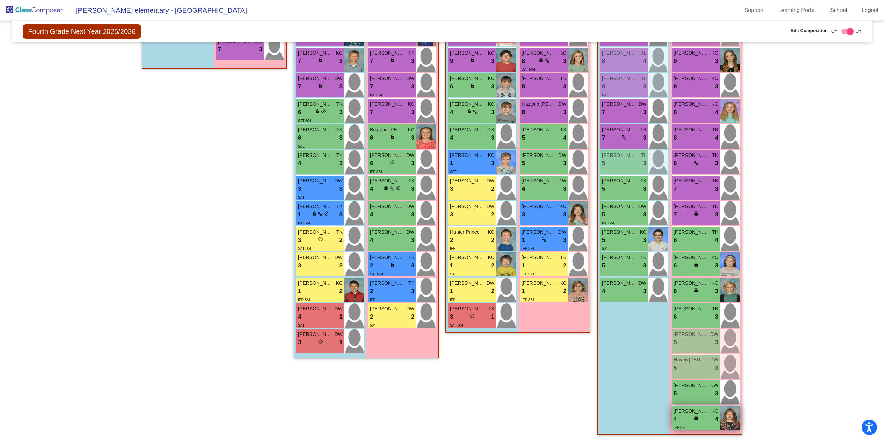
click at [687, 416] on div "4 lock do_not_disturb_alt 4" at bounding box center [696, 418] width 45 height 9
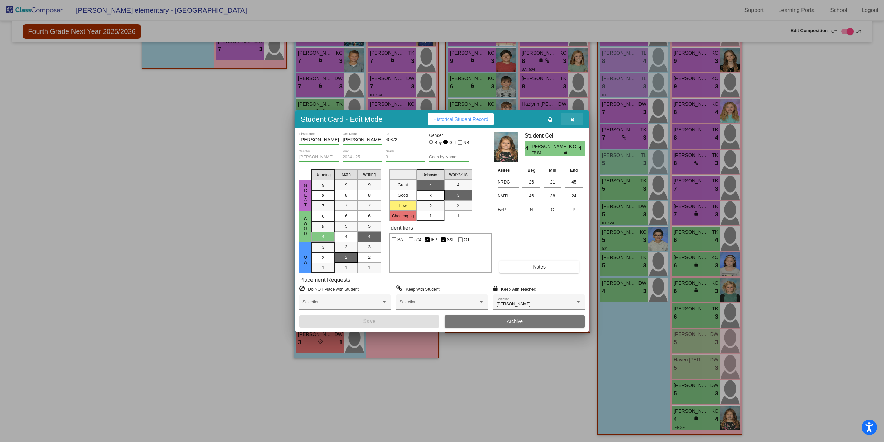
click at [571, 119] on icon "button" at bounding box center [573, 119] width 4 height 5
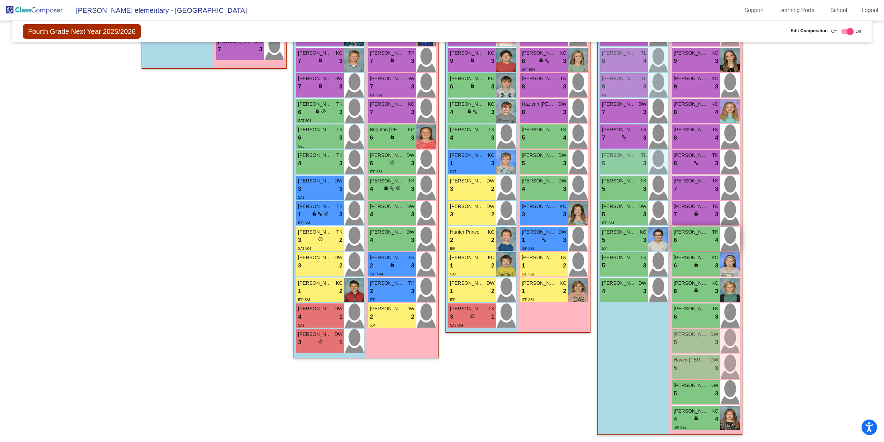
click at [690, 241] on div "6 lock do_not_disturb_alt 4" at bounding box center [696, 240] width 45 height 9
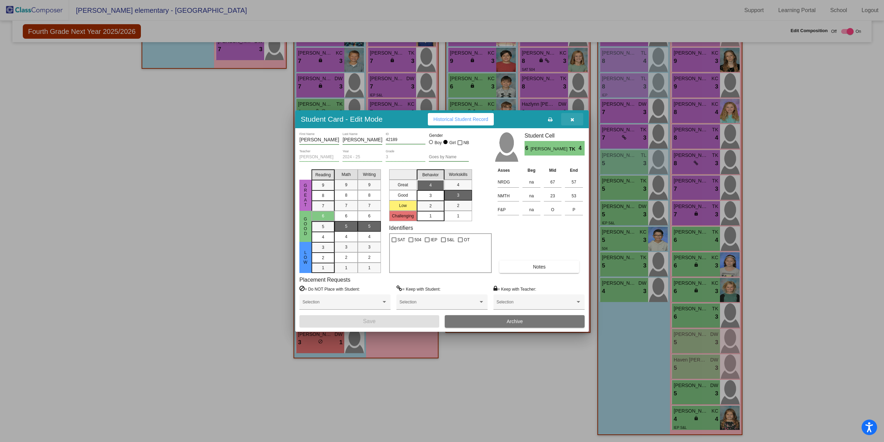
click at [572, 119] on icon "button" at bounding box center [573, 119] width 4 height 5
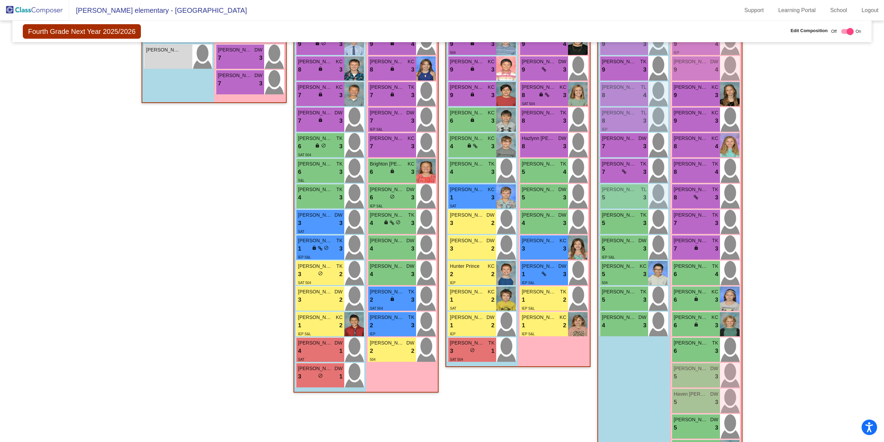
scroll to position [183, 0]
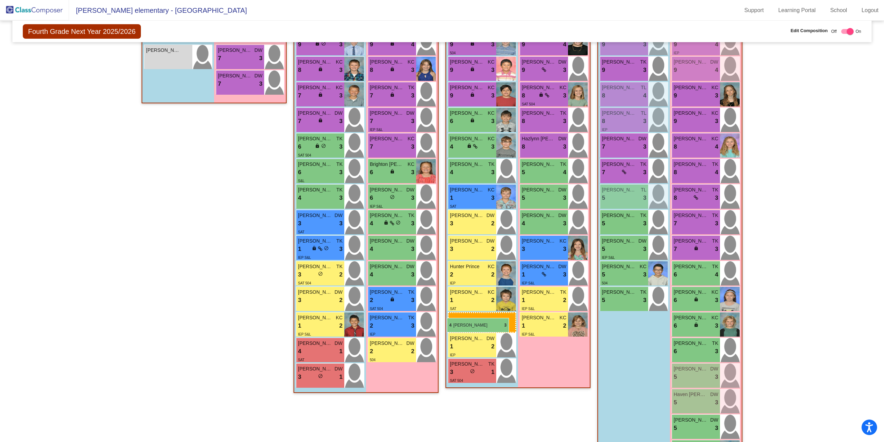
drag, startPoint x: 622, startPoint y: 326, endPoint x: 447, endPoint y: 318, distance: 175.0
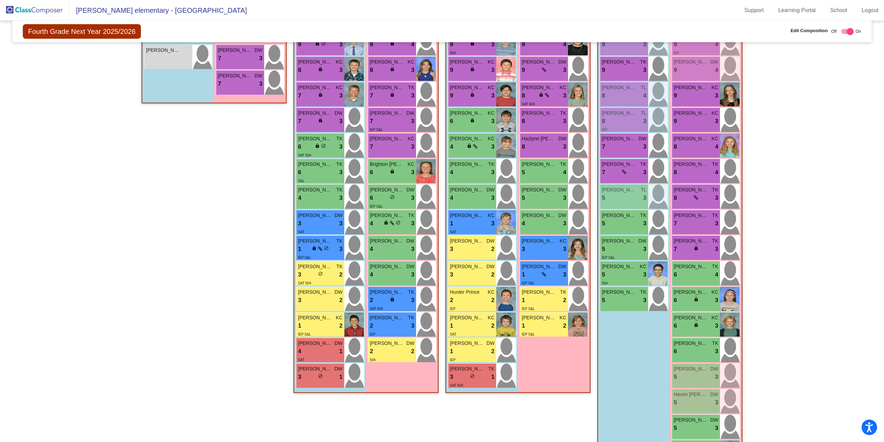
scroll to position [186, 0]
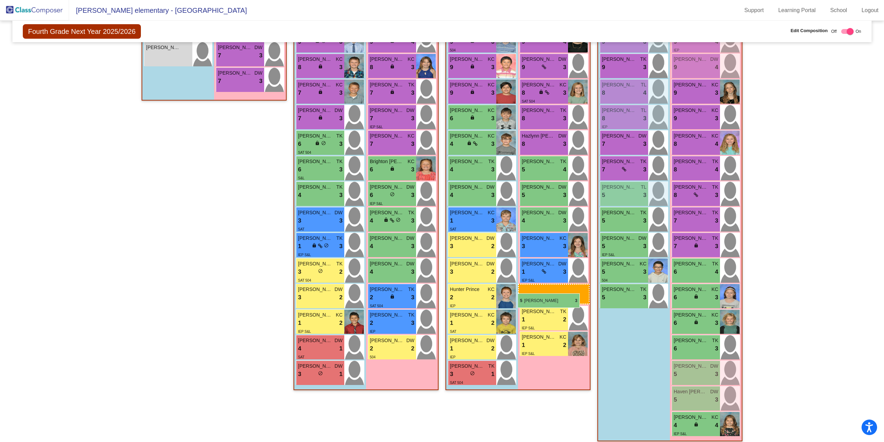
drag, startPoint x: 695, startPoint y: 427, endPoint x: 518, endPoint y: 293, distance: 222.2
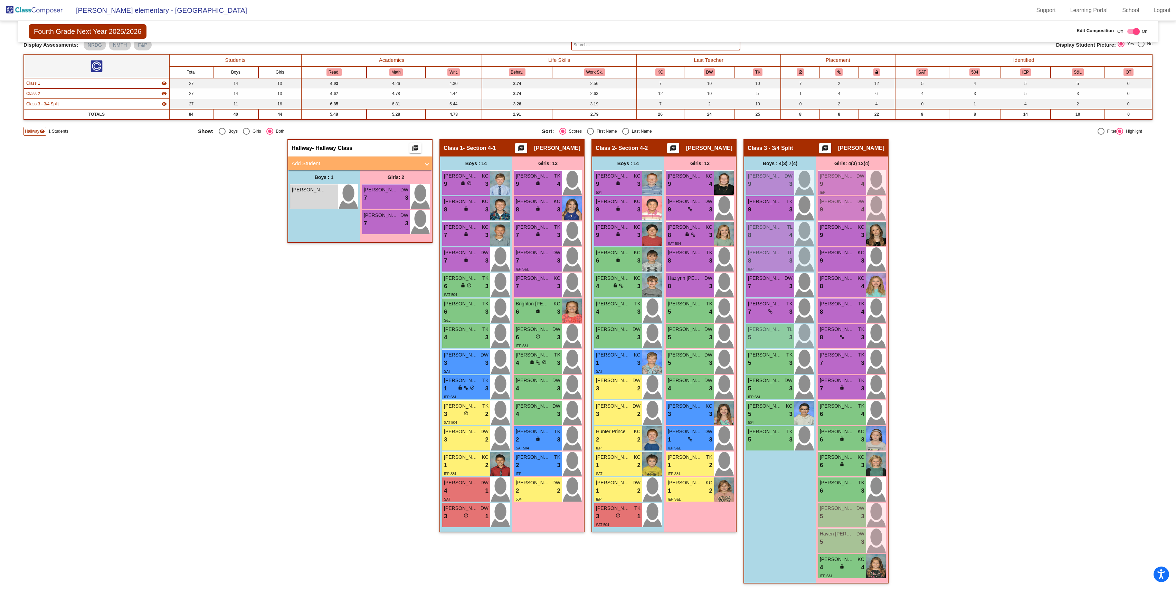
scroll to position [0, 0]
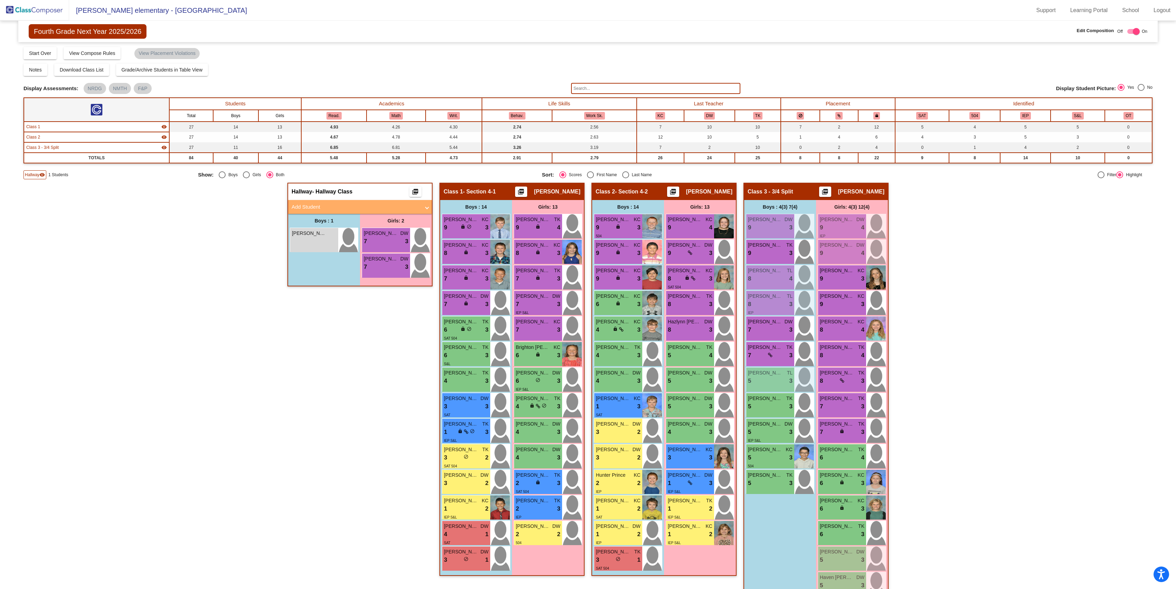
click at [27, 8] on img at bounding box center [34, 10] width 69 height 20
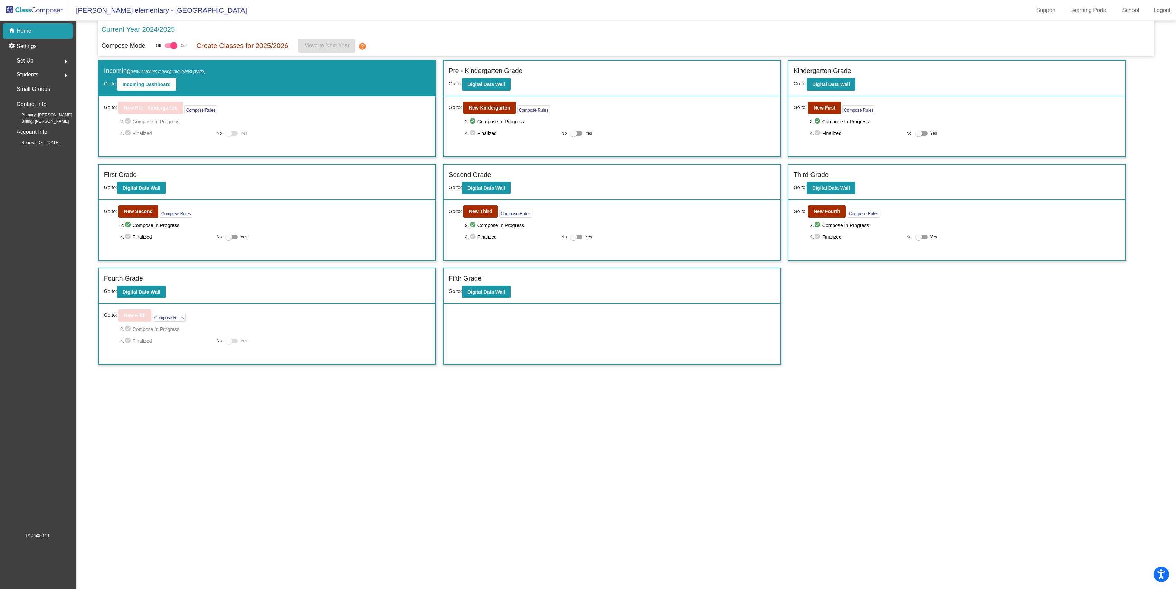
click at [234, 377] on mat-sidenav-content "Current Year 2024/2025 Compose Mode Off On Create Classes for 2025/2026 Move to…" at bounding box center [626, 305] width 1100 height 568
click at [486, 106] on b "New Kindergarten" at bounding box center [489, 108] width 41 height 6
click at [827, 104] on button "New First" at bounding box center [824, 108] width 33 height 12
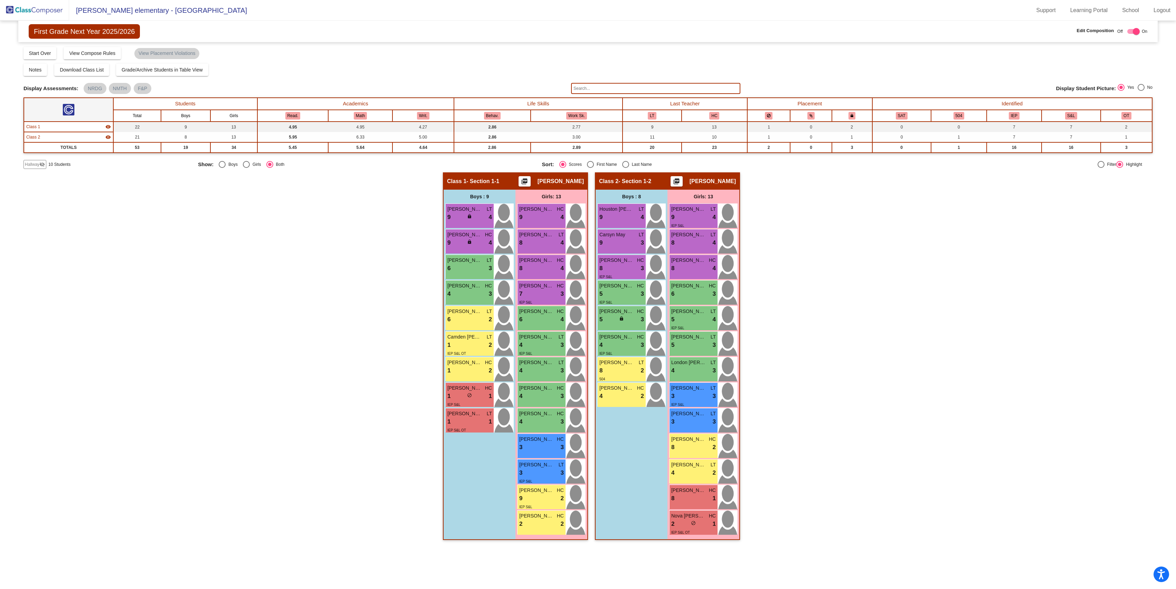
click at [38, 4] on img at bounding box center [34, 10] width 69 height 20
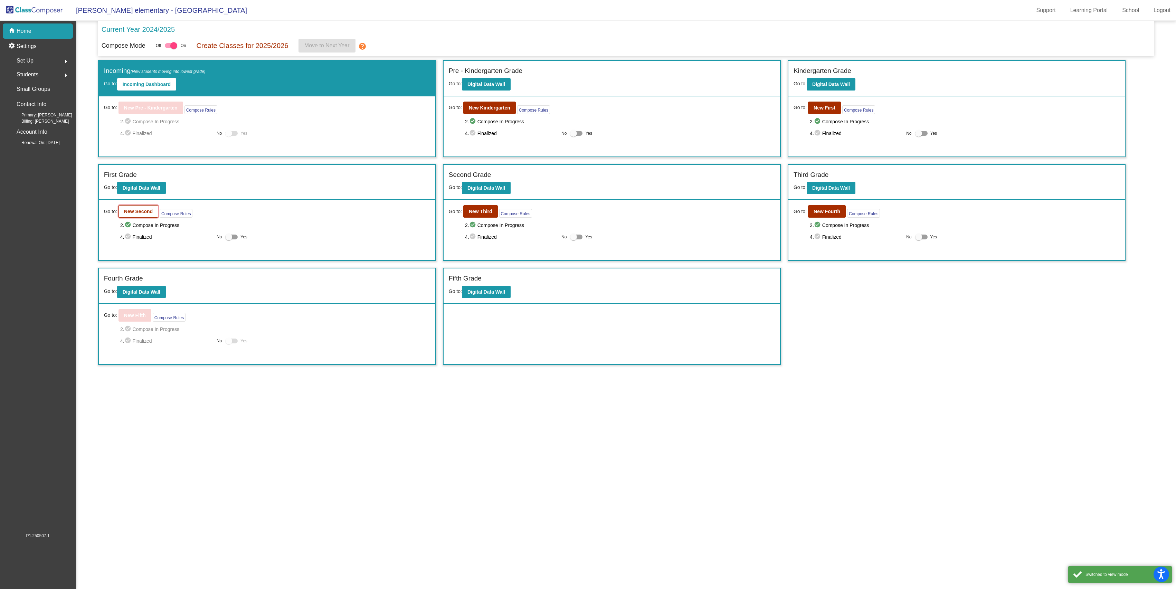
click at [132, 210] on b "New Second" at bounding box center [138, 212] width 29 height 6
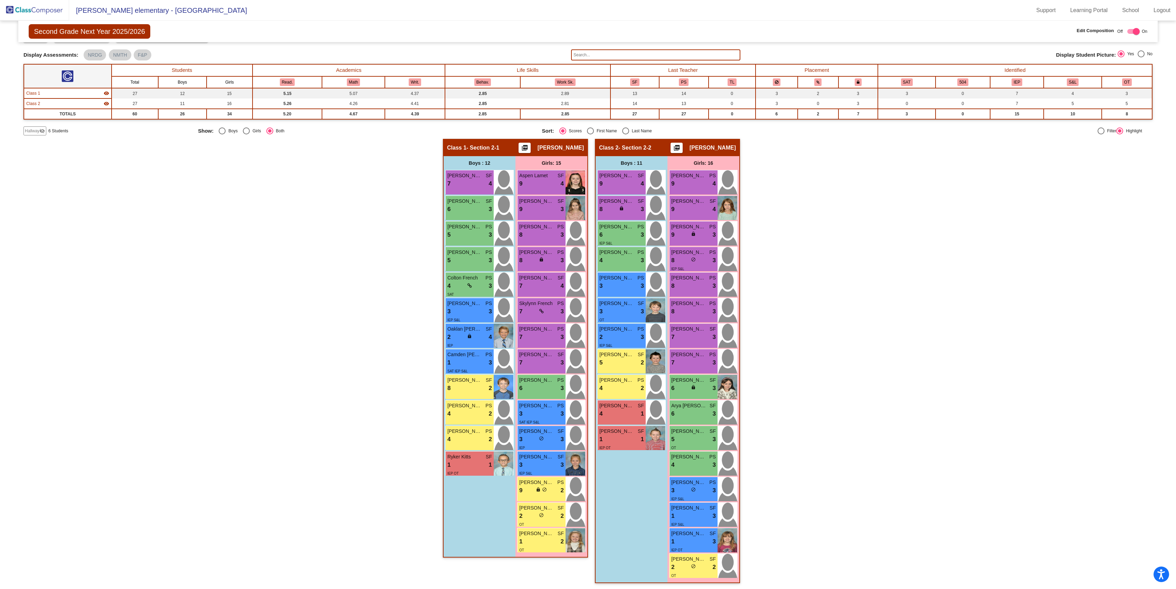
scroll to position [0, 0]
click at [31, 9] on img at bounding box center [34, 10] width 69 height 20
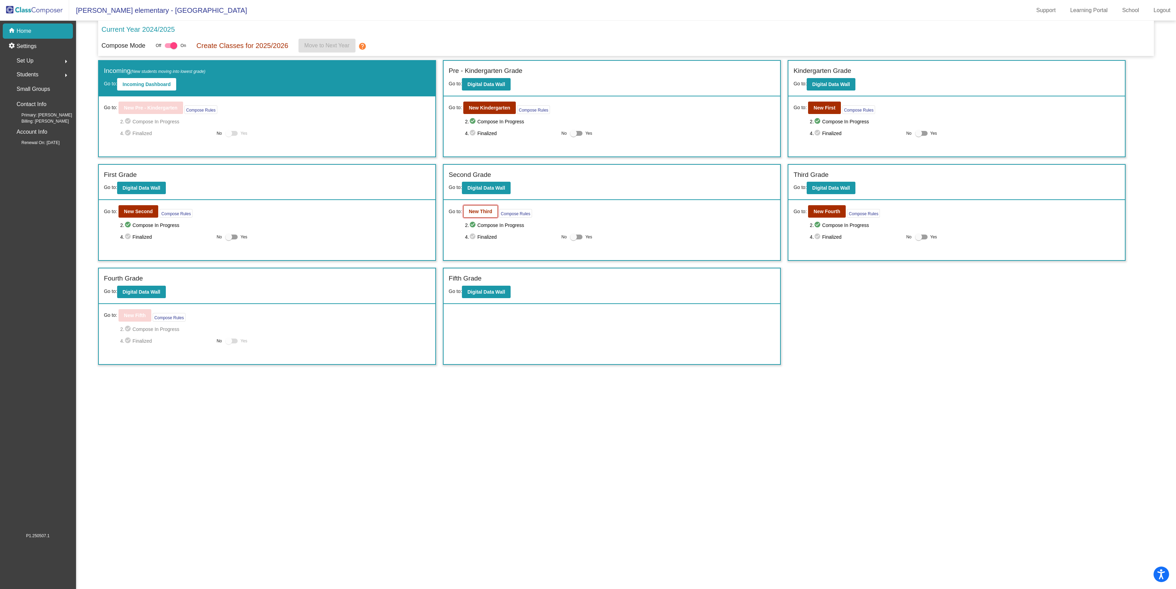
click at [471, 209] on b "New Third" at bounding box center [480, 212] width 23 height 6
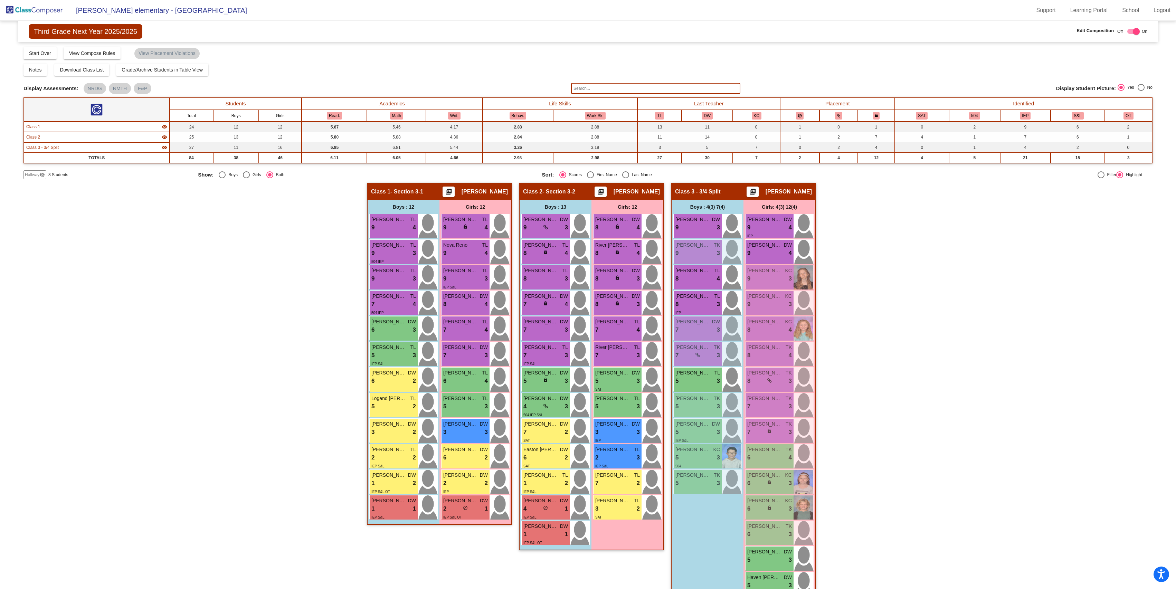
scroll to position [44, 0]
